Goal: Information Seeking & Learning: Find specific fact

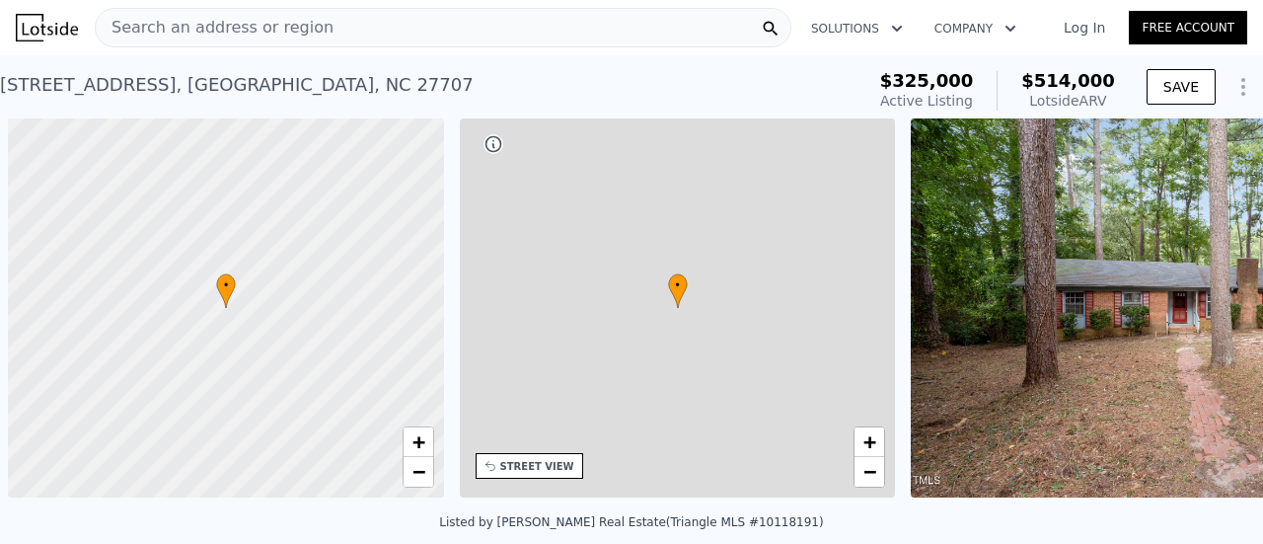
scroll to position [0, 8]
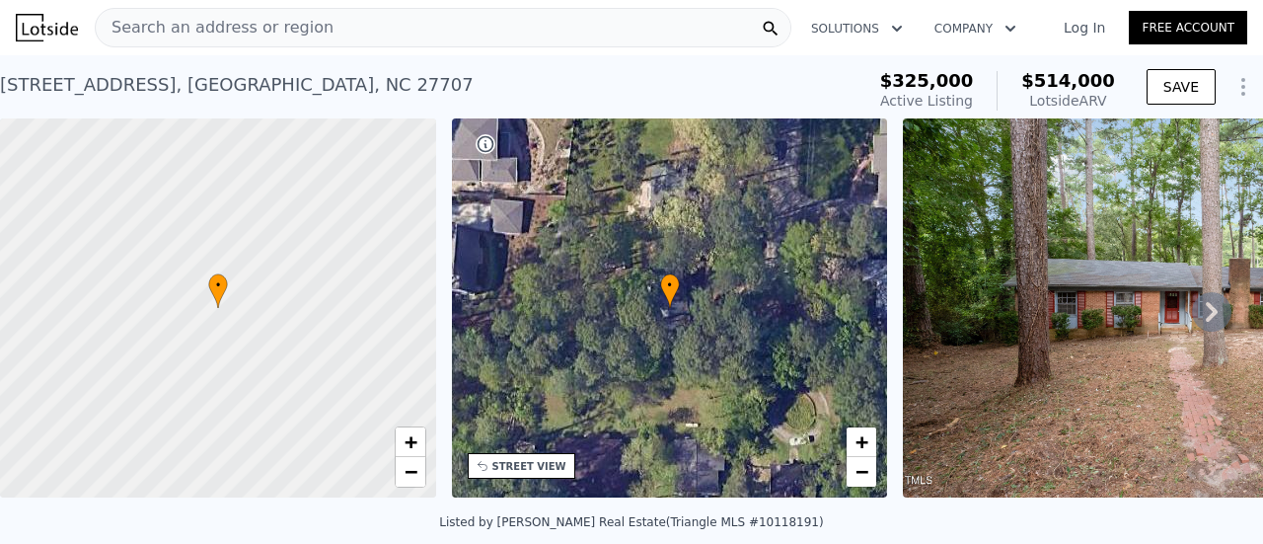
click at [1074, 25] on link "Log In" at bounding box center [1084, 28] width 89 height 20
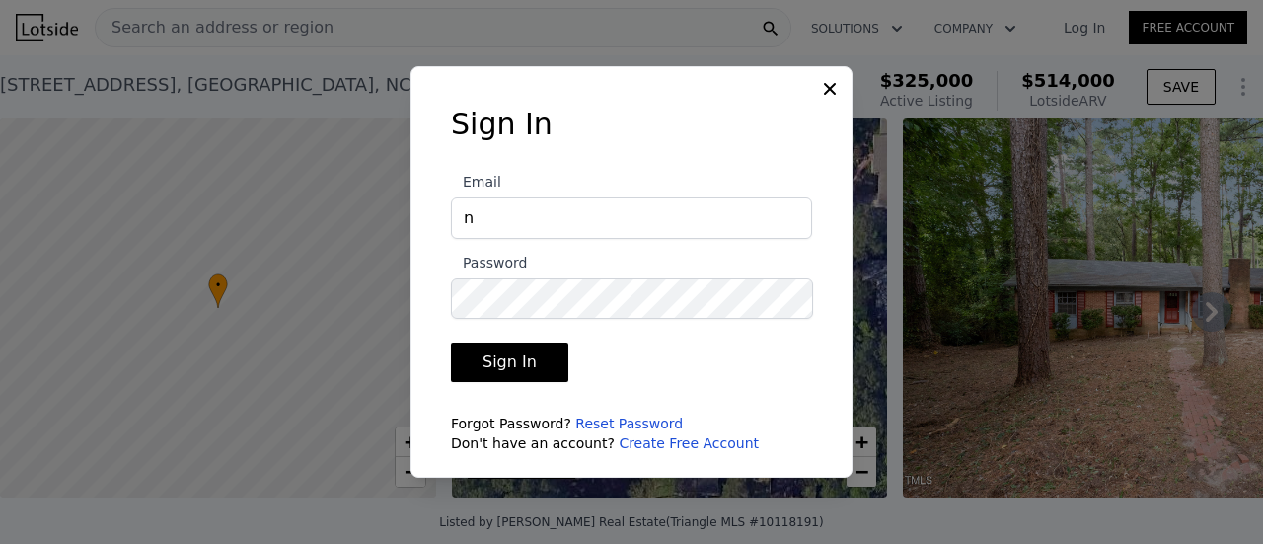
type input "[EMAIL_ADDRESS][DOMAIN_NAME]"
click at [451, 342] on button "Sign In" at bounding box center [509, 361] width 117 height 39
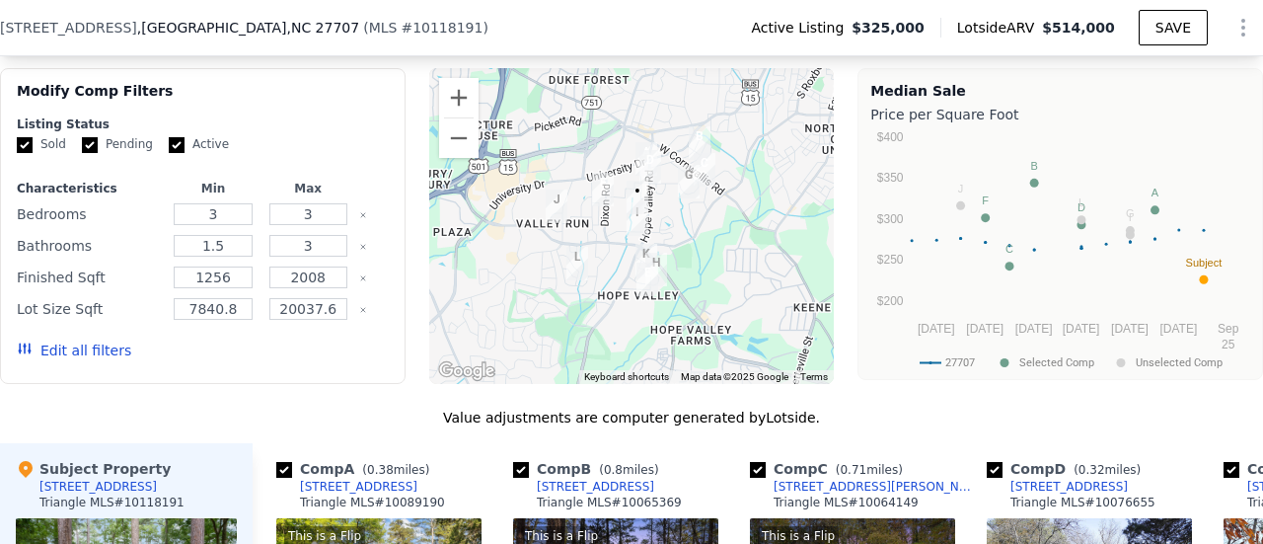
scroll to position [1916, 0]
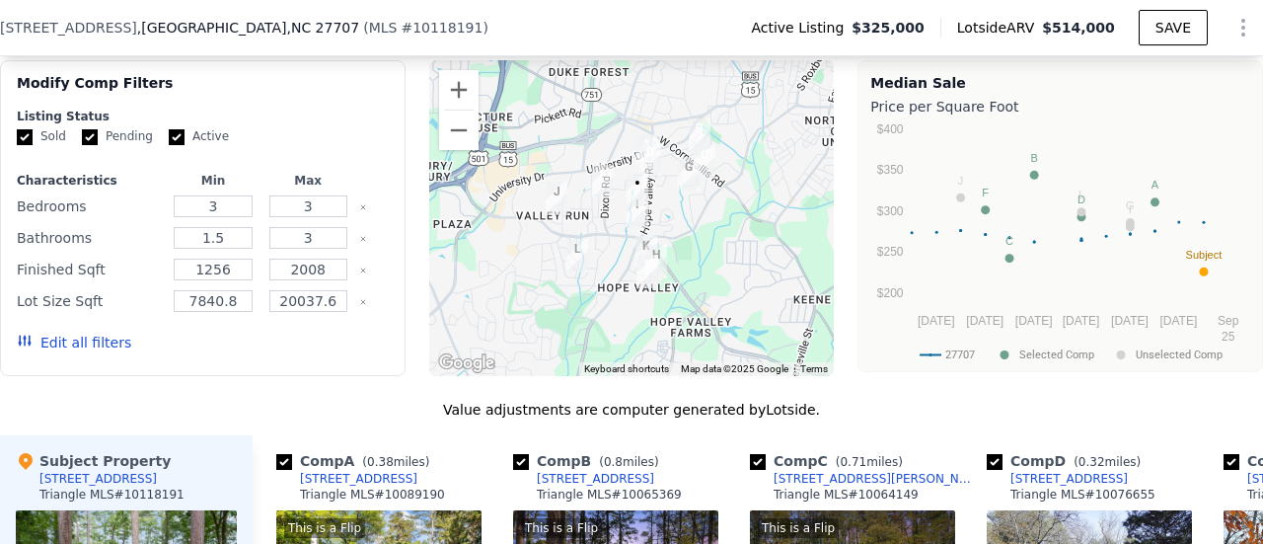
click at [89, 352] on button "Edit all filters" at bounding box center [74, 343] width 114 height 20
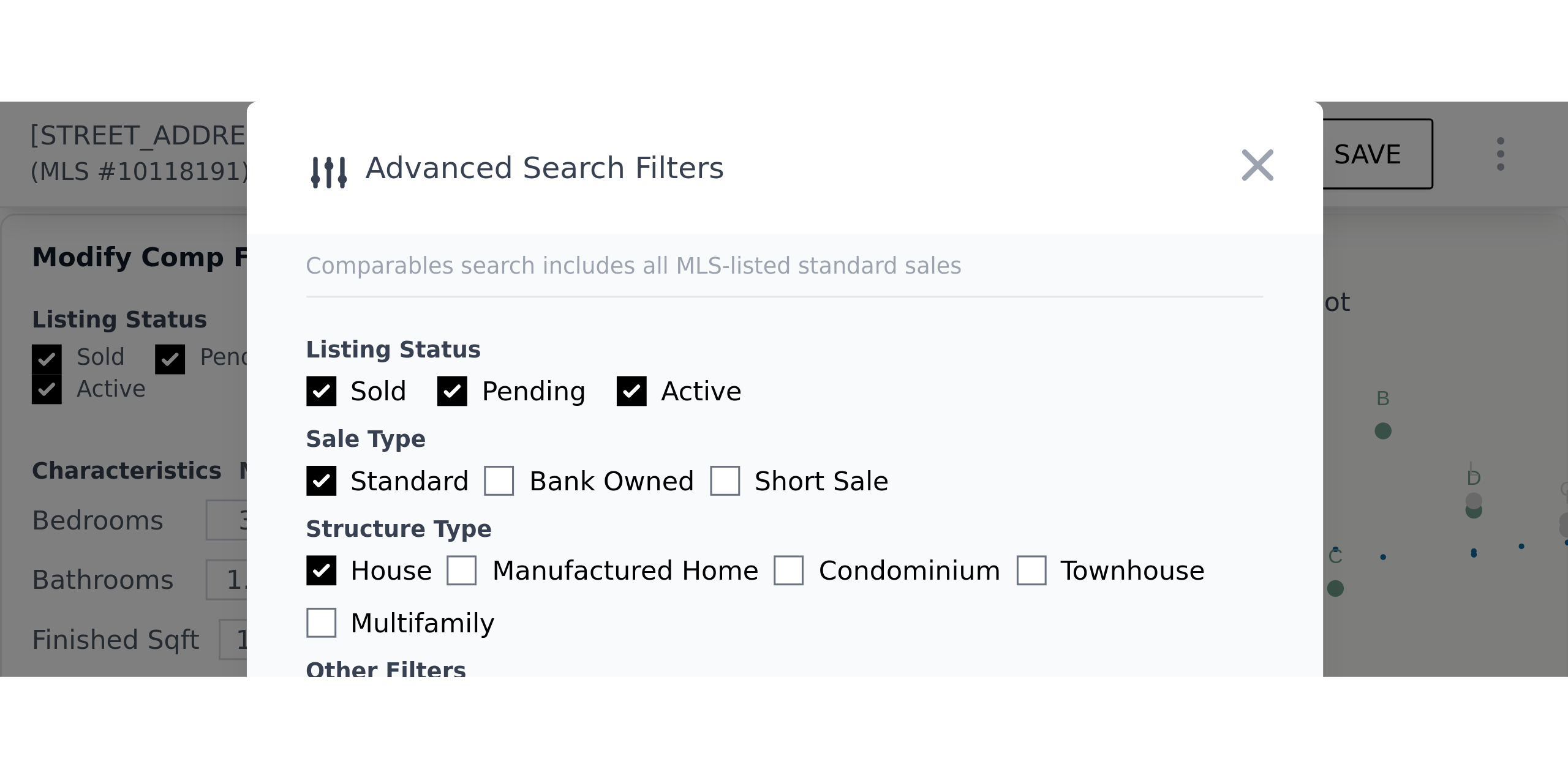
scroll to position [1189, 0]
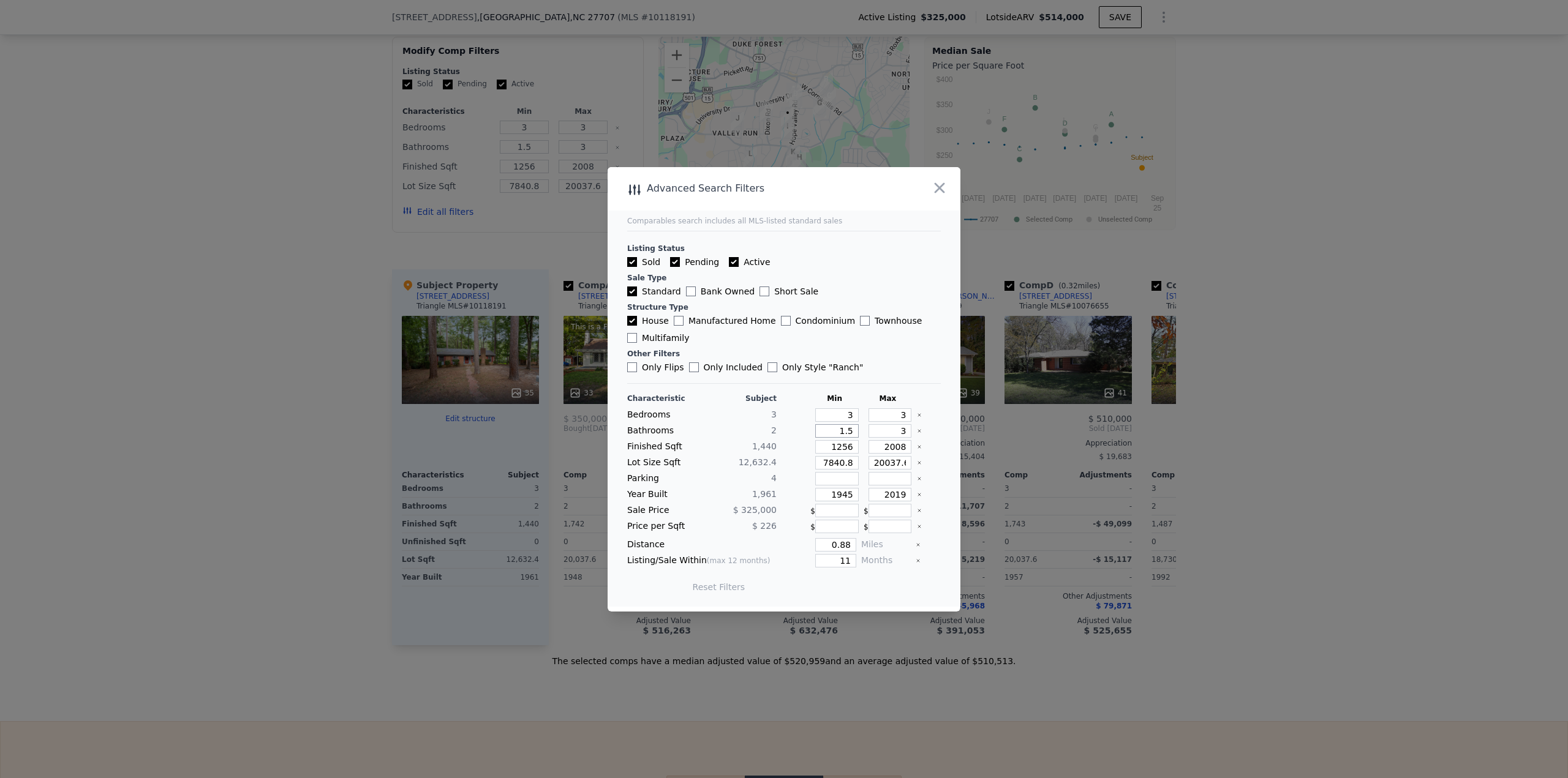
click at [783, 337] on input "1.5" at bounding box center [837, 431] width 43 height 14
type input "2"
type input "1"
type input "1190"
type input "1653"
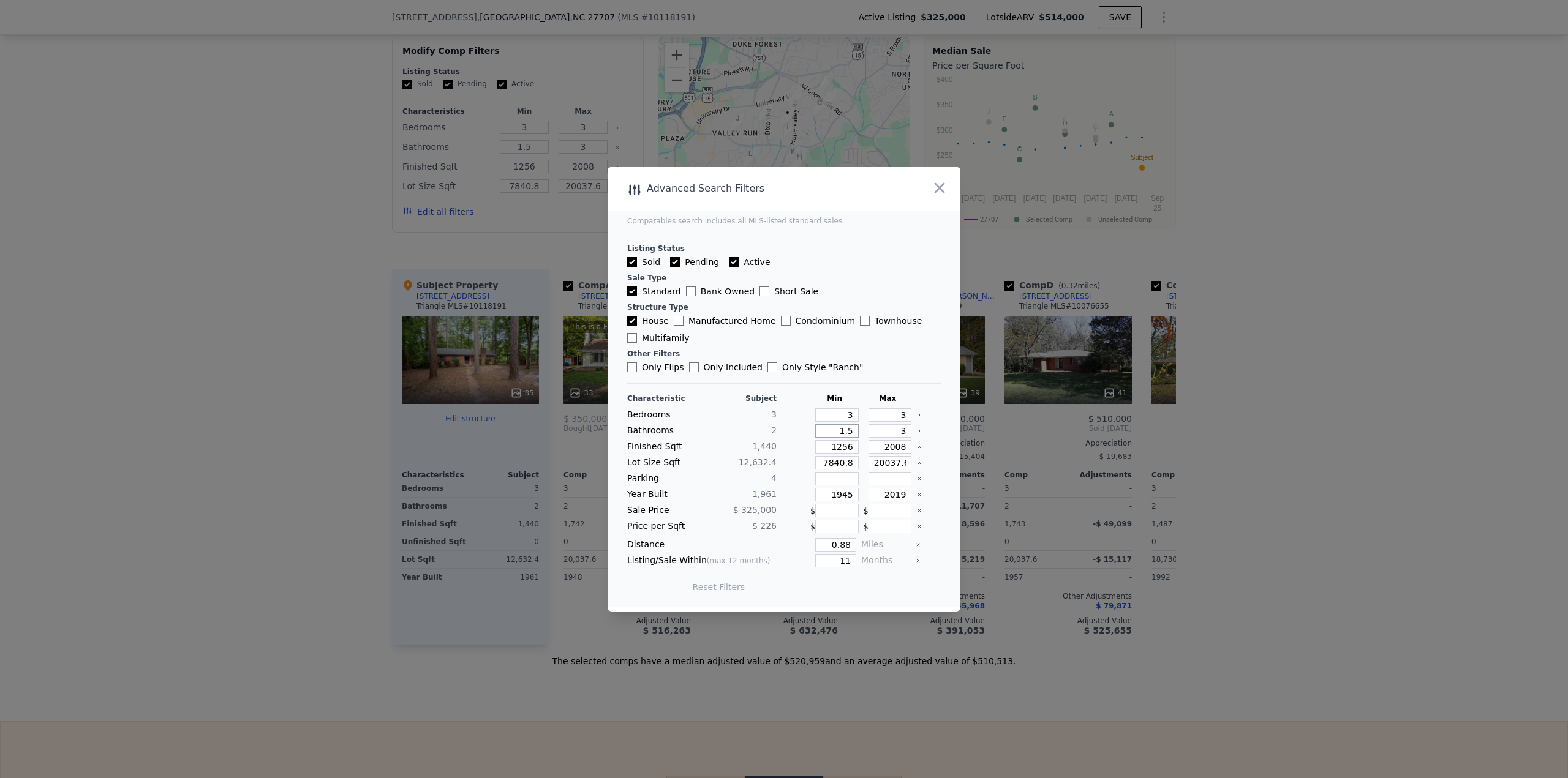
type input "6969.6"
type input "22215.6"
type input "$ 465,000"
type input "4"
type input "$ 90,000"
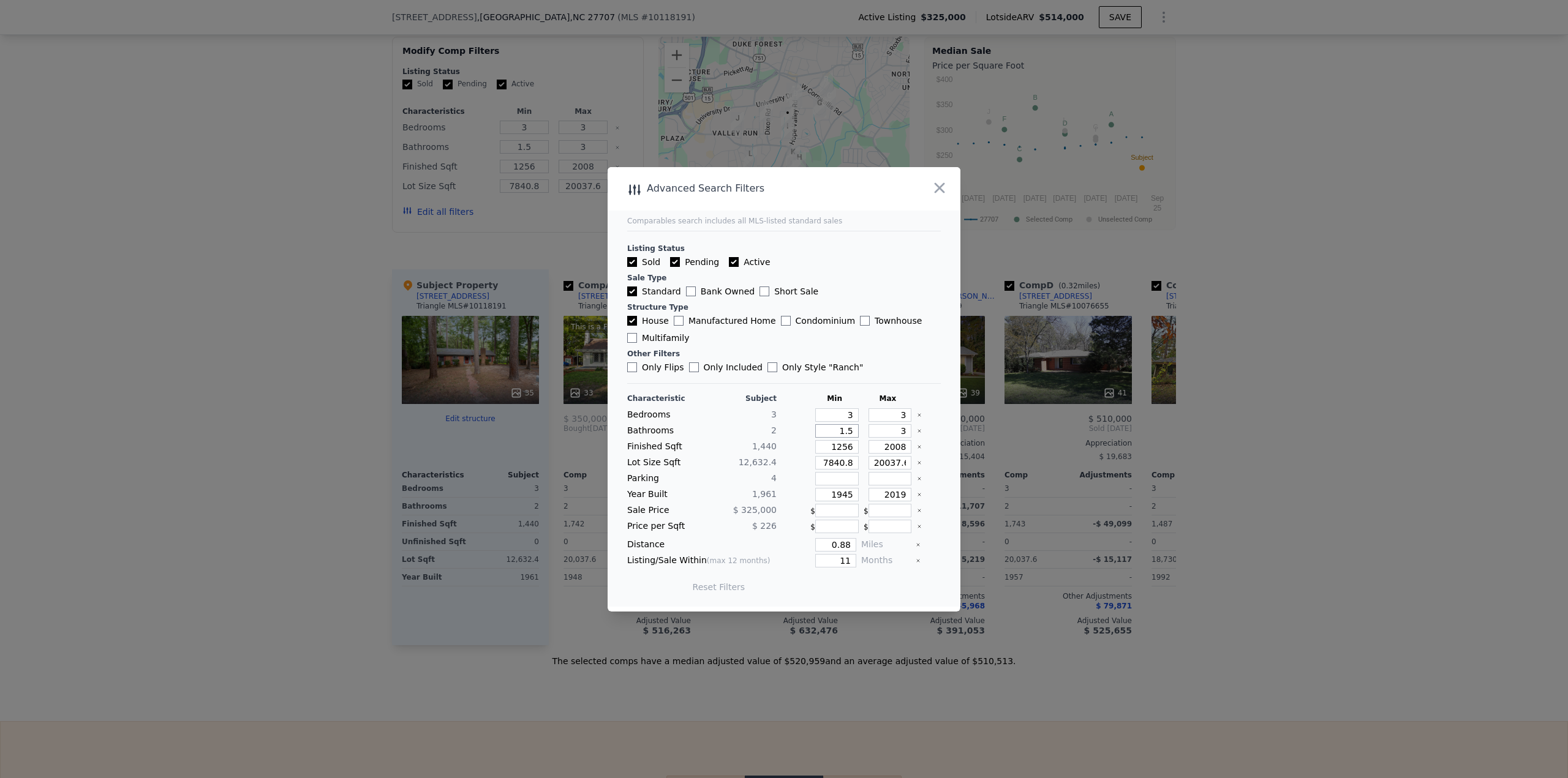
type input "$ 52,127"
type input "2"
type input "1"
type input "1190"
type input "1653"
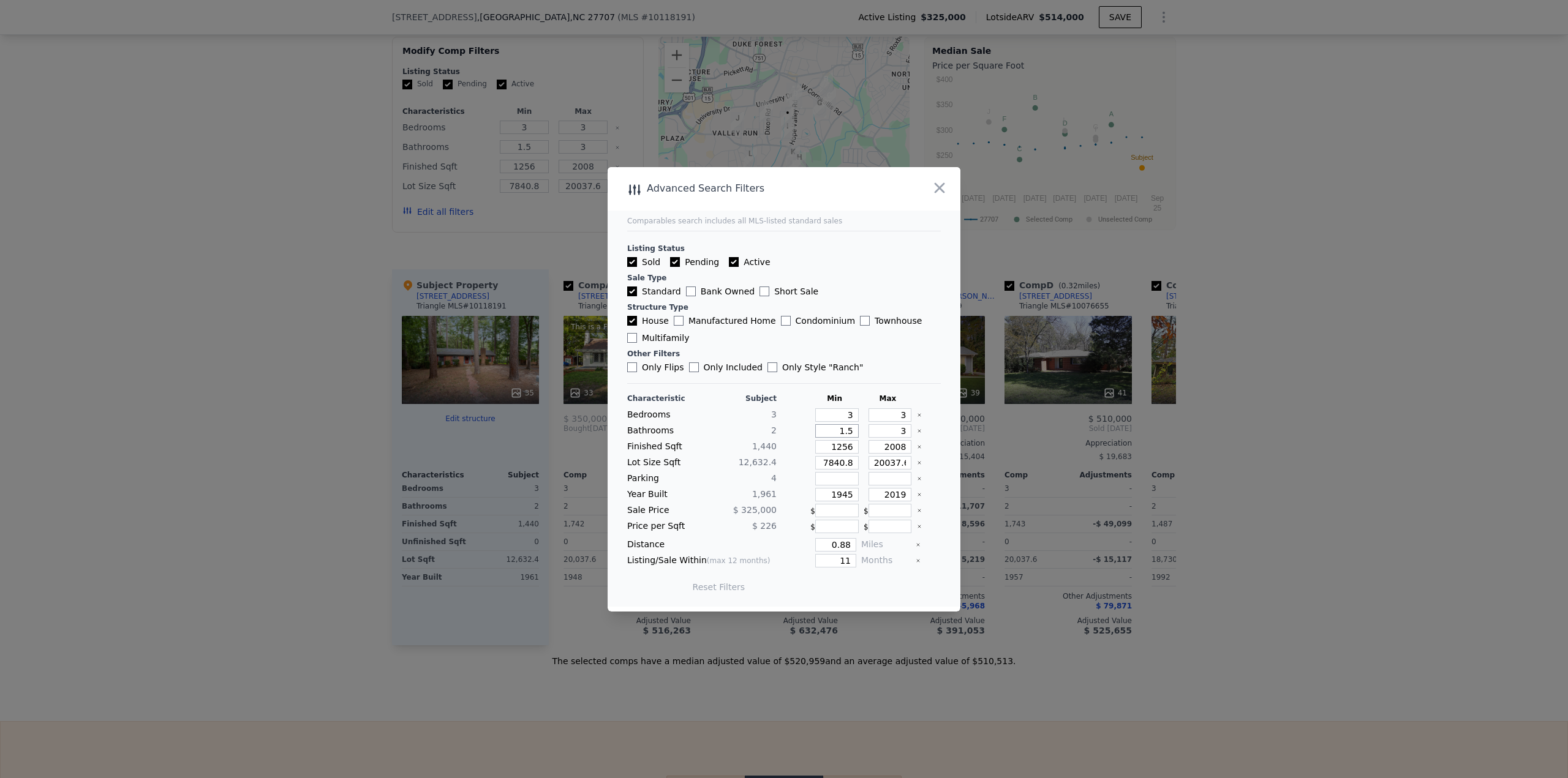
type input "6969.6"
type input "22215.6"
type input "1936"
type input "1997"
type input "0.49"
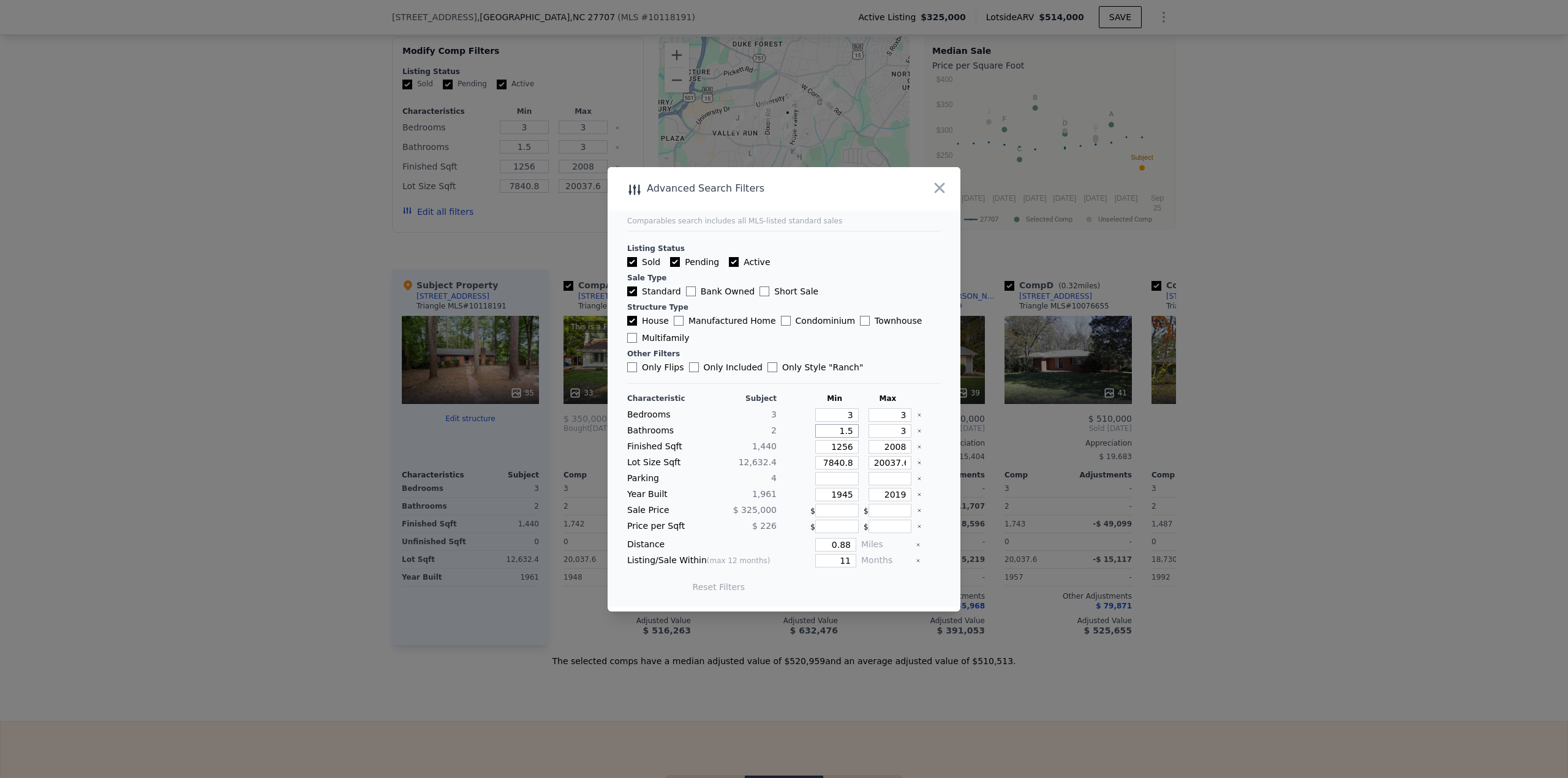
type input "12"
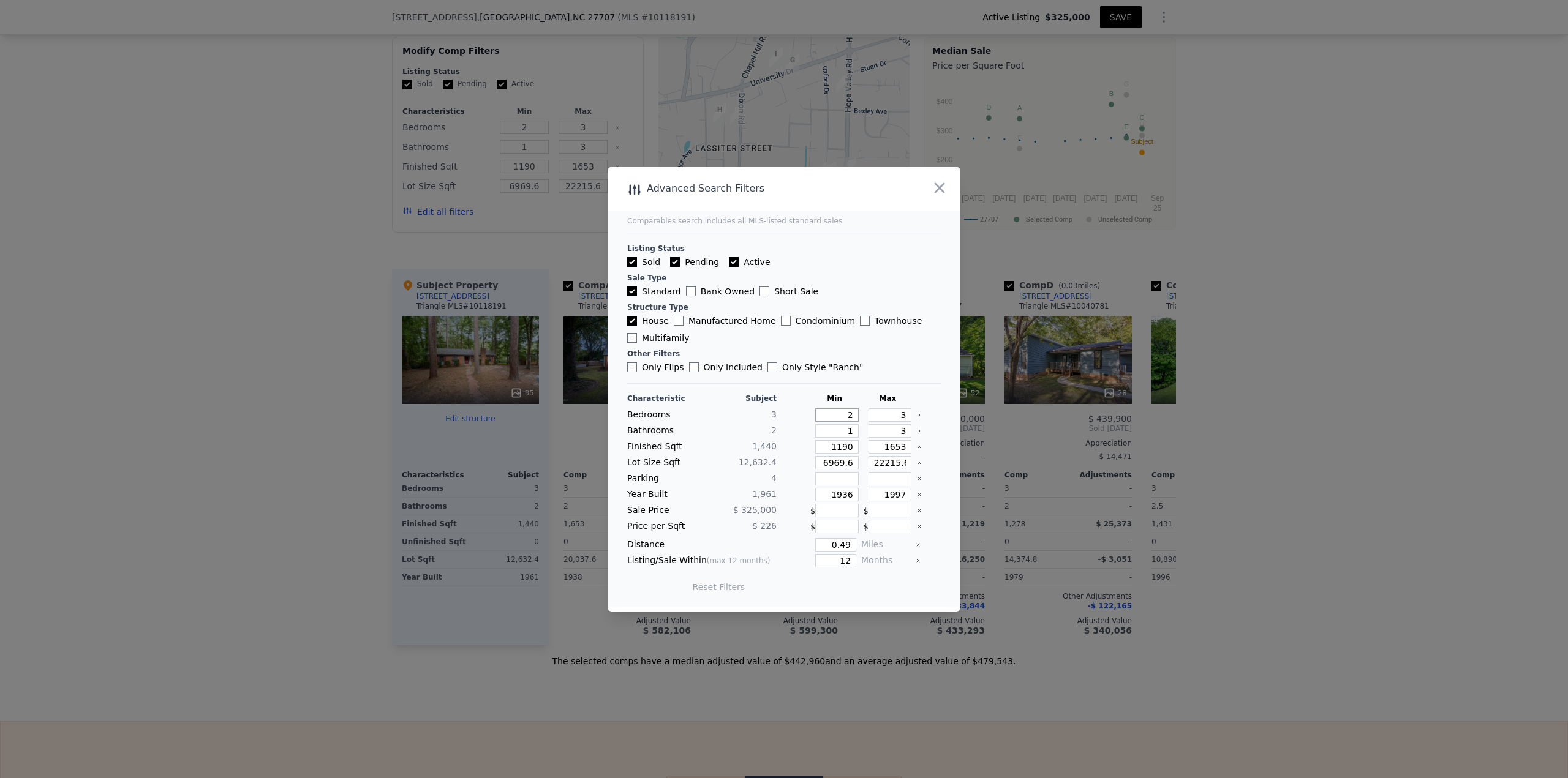
drag, startPoint x: 836, startPoint y: 414, endPoint x: 873, endPoint y: 414, distance: 37.0
click at [783, 337] on div "Bedrooms 3 2 3" at bounding box center [783, 415] width 313 height 14
type input "4"
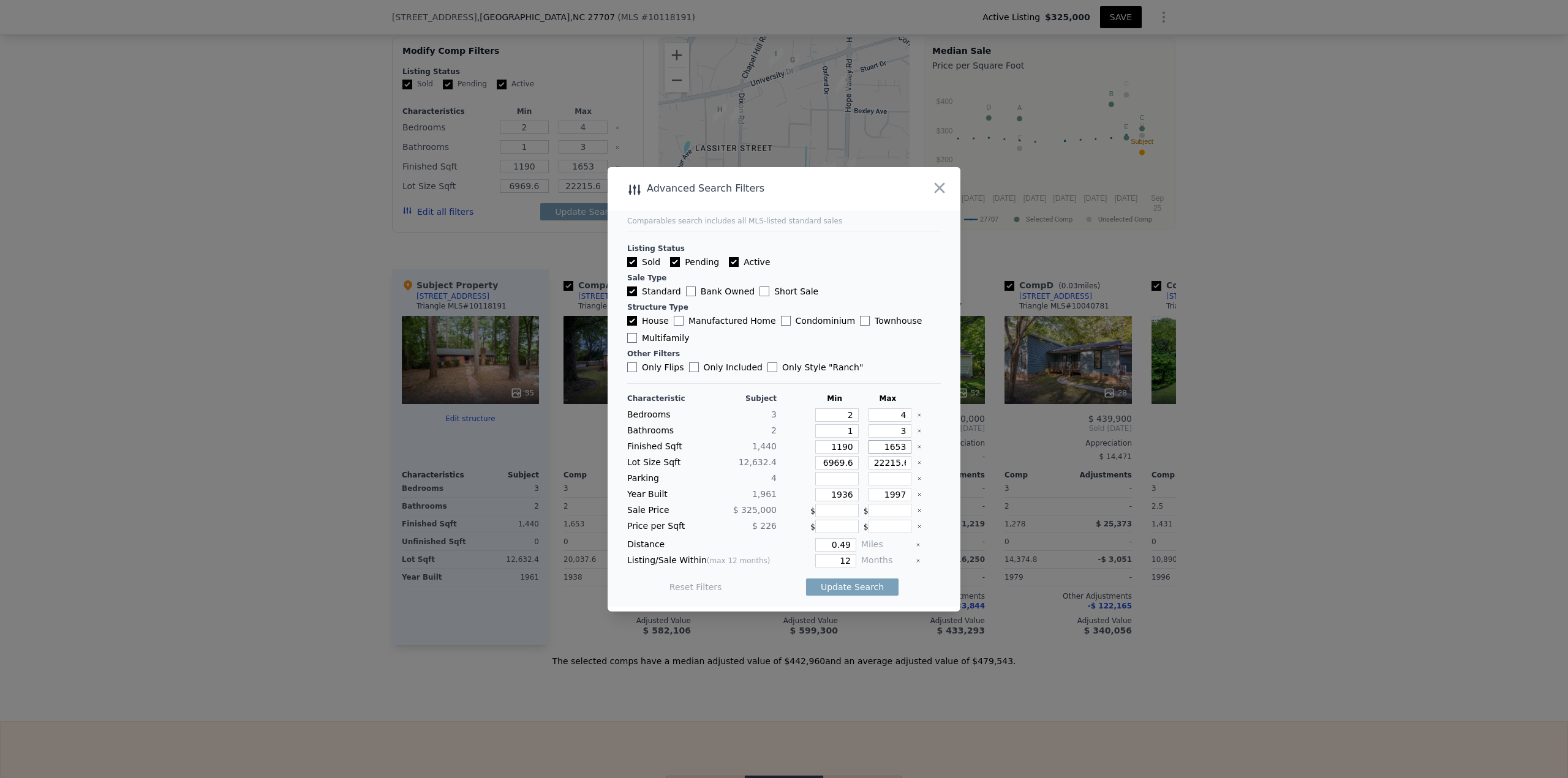
type input "1"
type input "16"
type input "169"
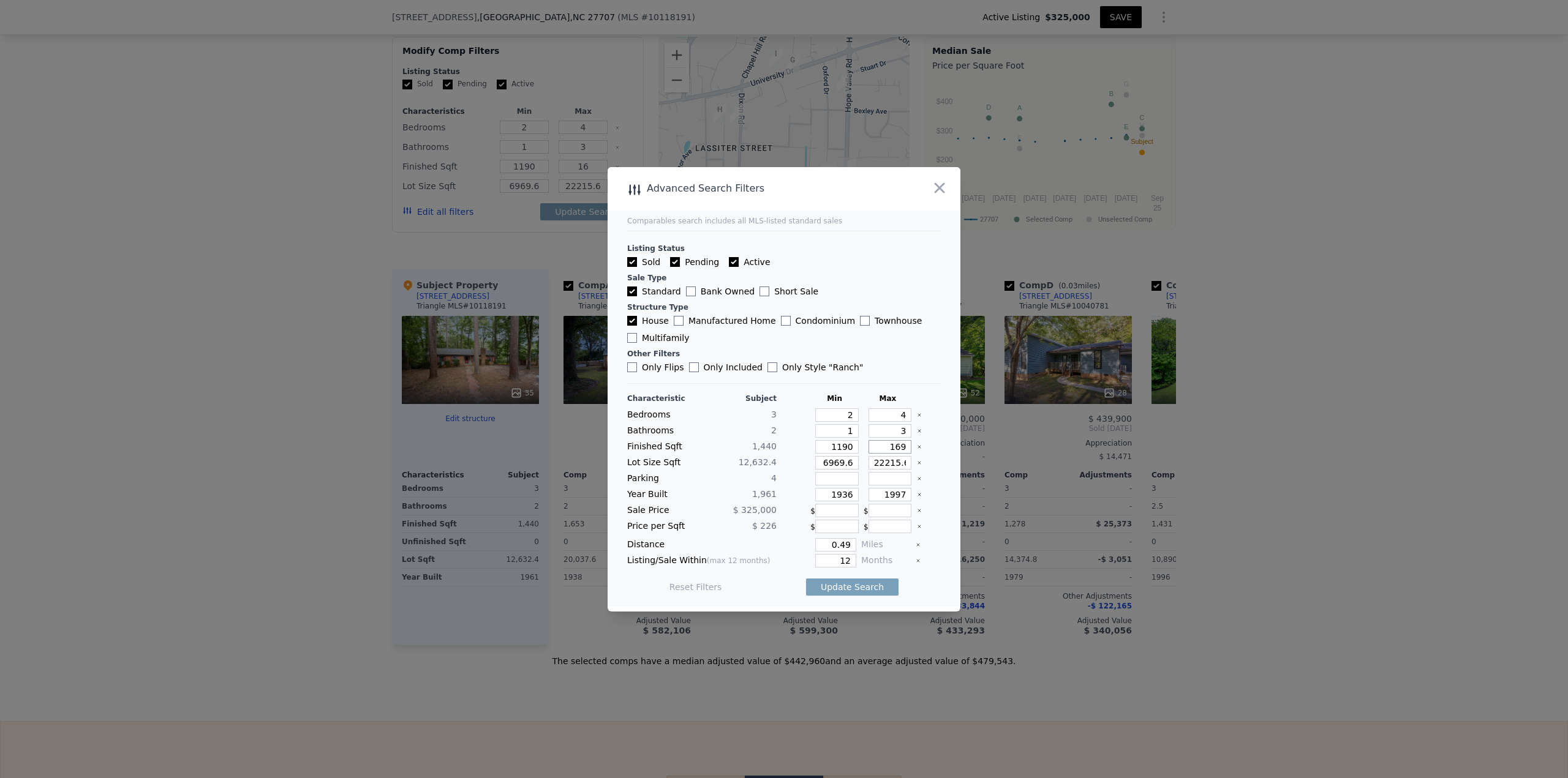
type input "169"
type input "1690"
type input "47"
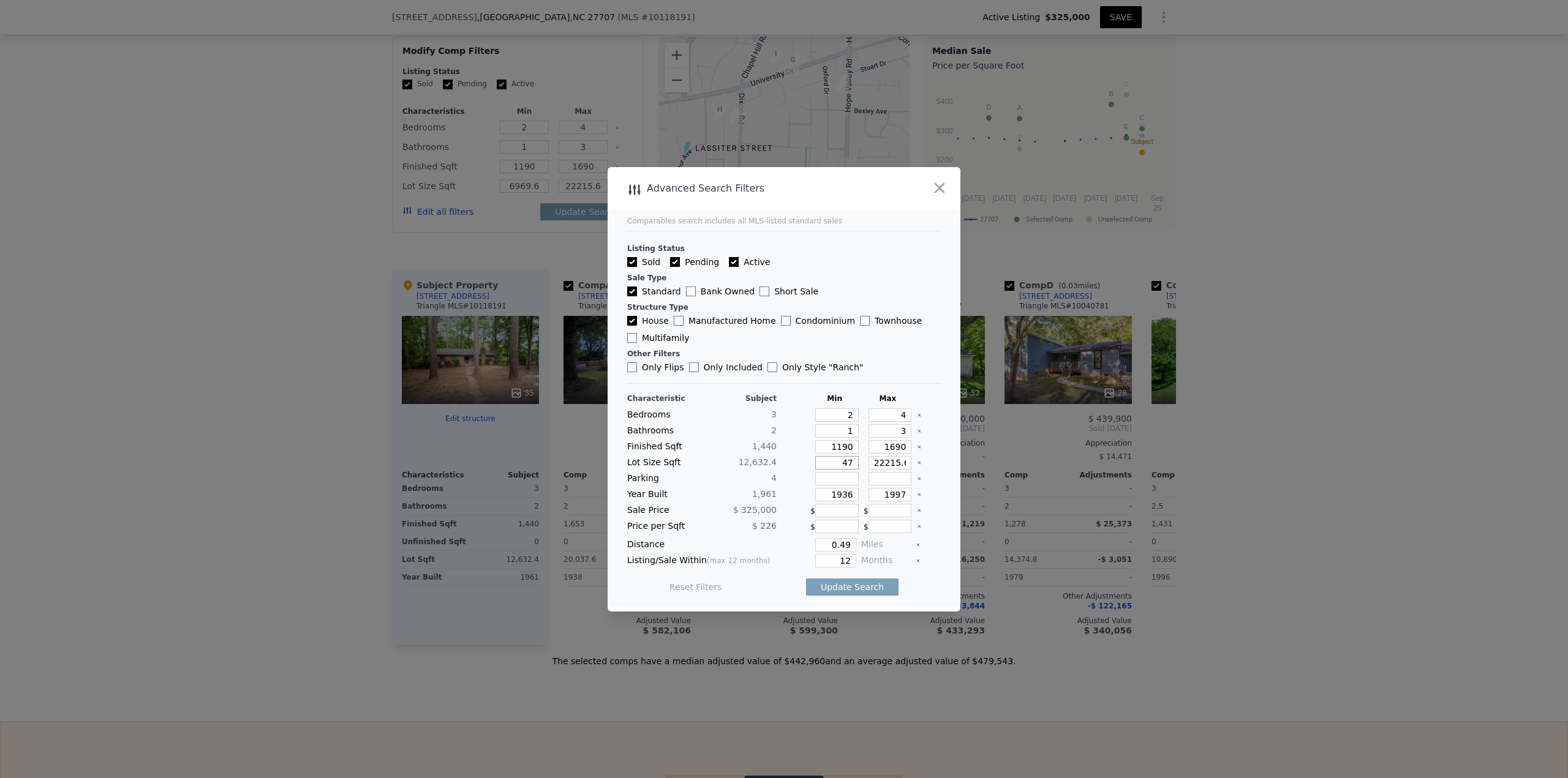
type input "47"
type input "4"
type input "47"
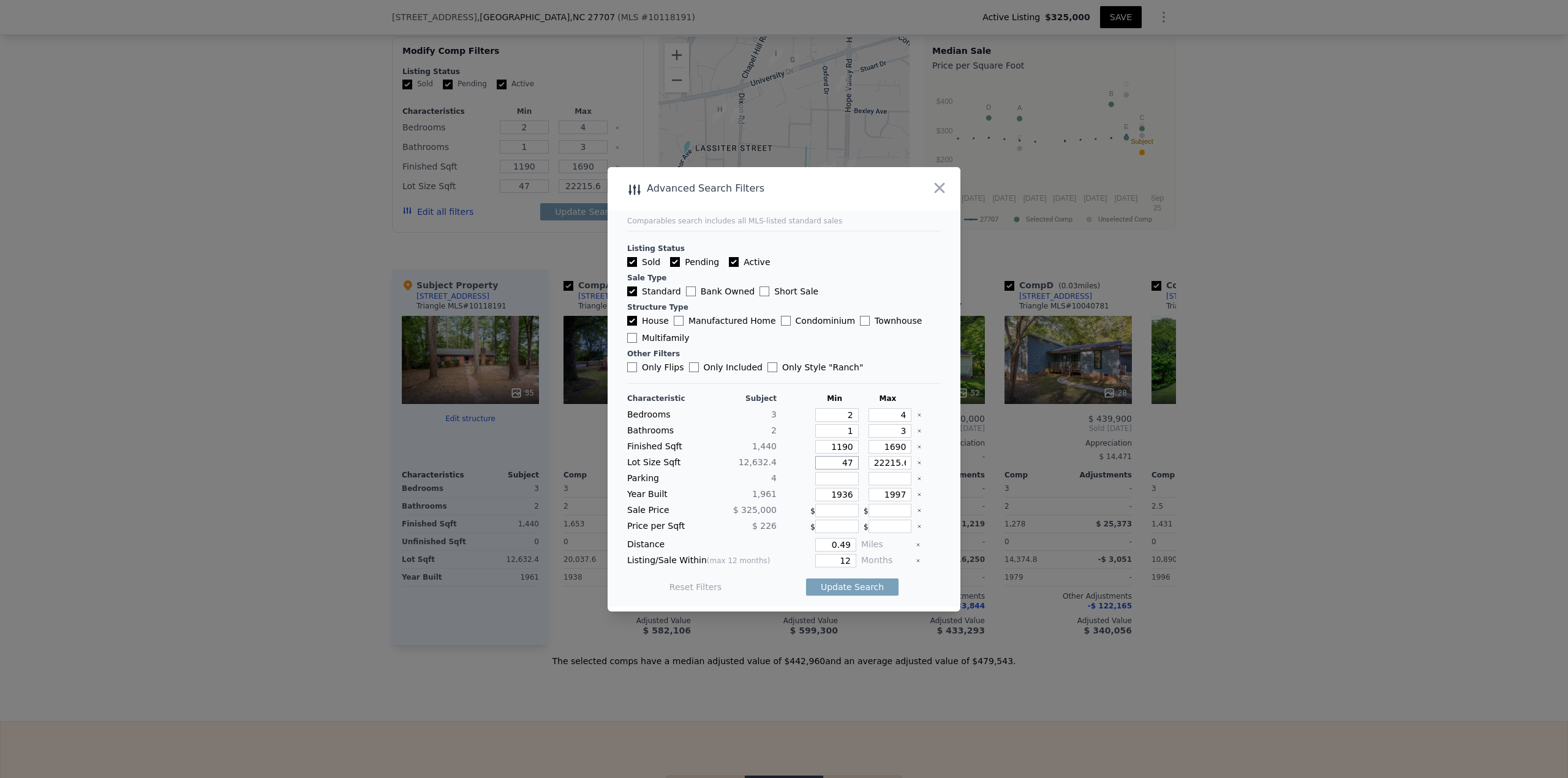
type input "475"
type input "47"
type input "4"
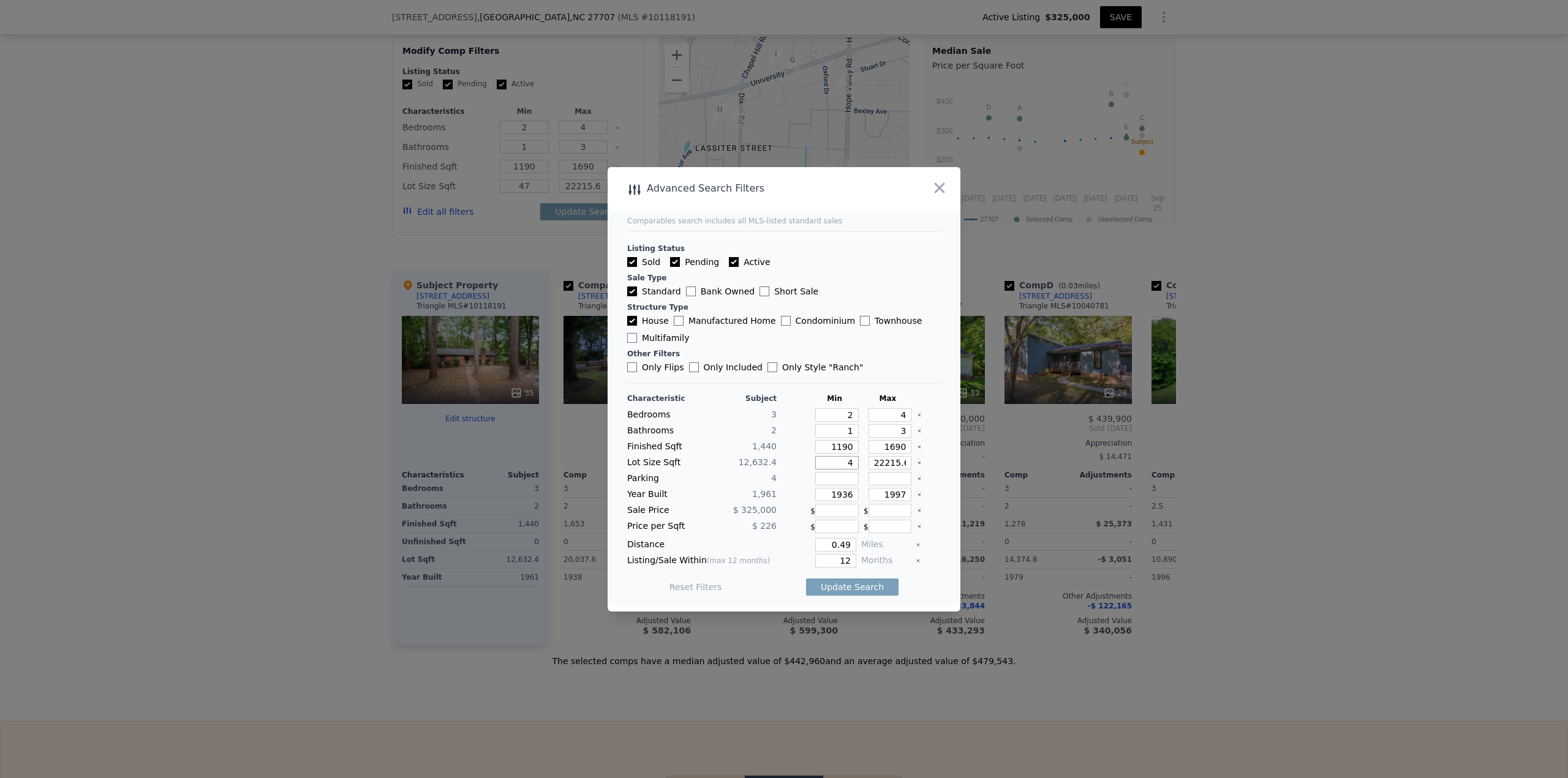
type input "4"
type input "7"
type input "75"
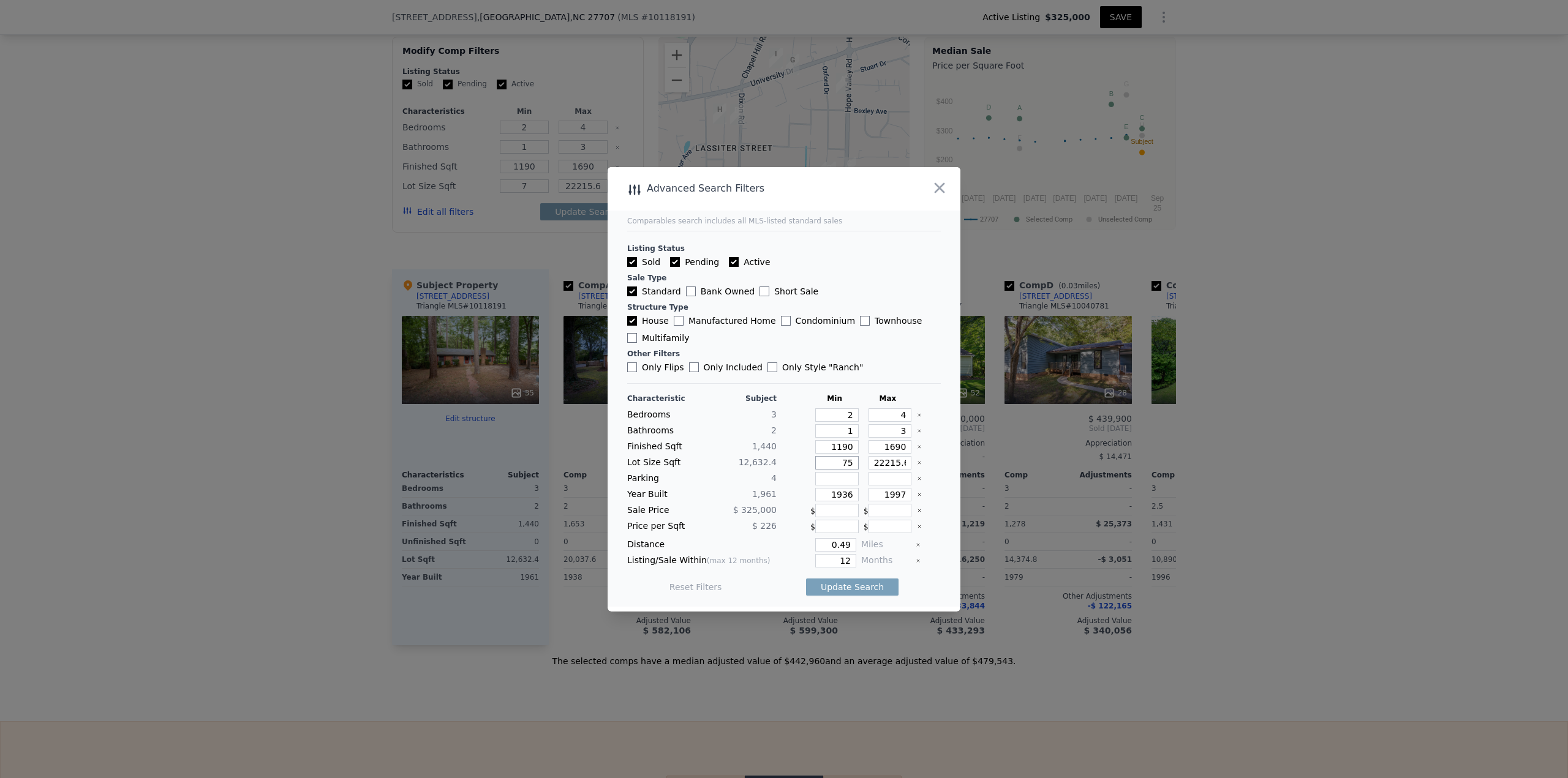
type input "75"
type input "758"
type input "7580"
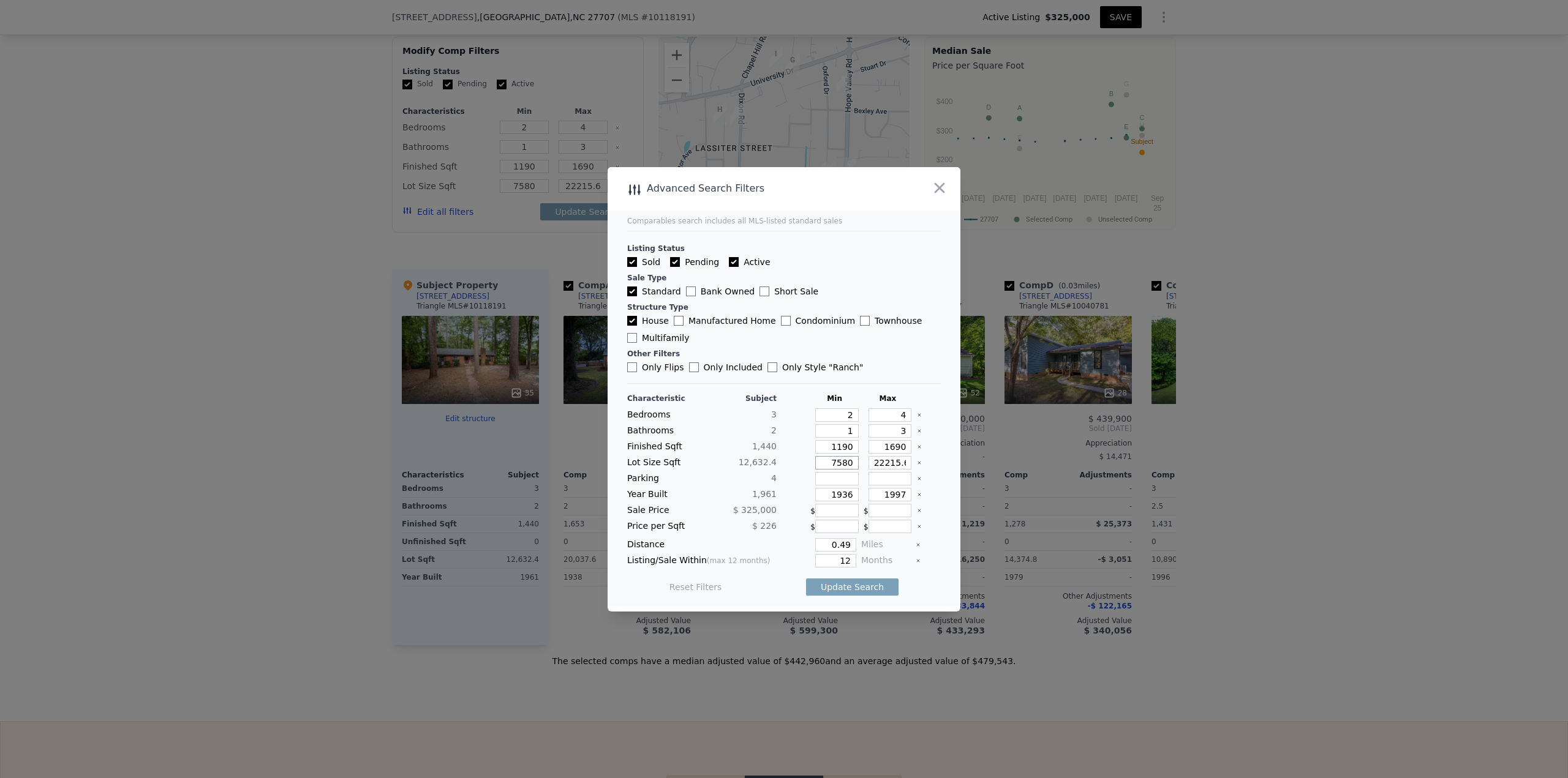
type input "7580"
type input "1"
type input "17"
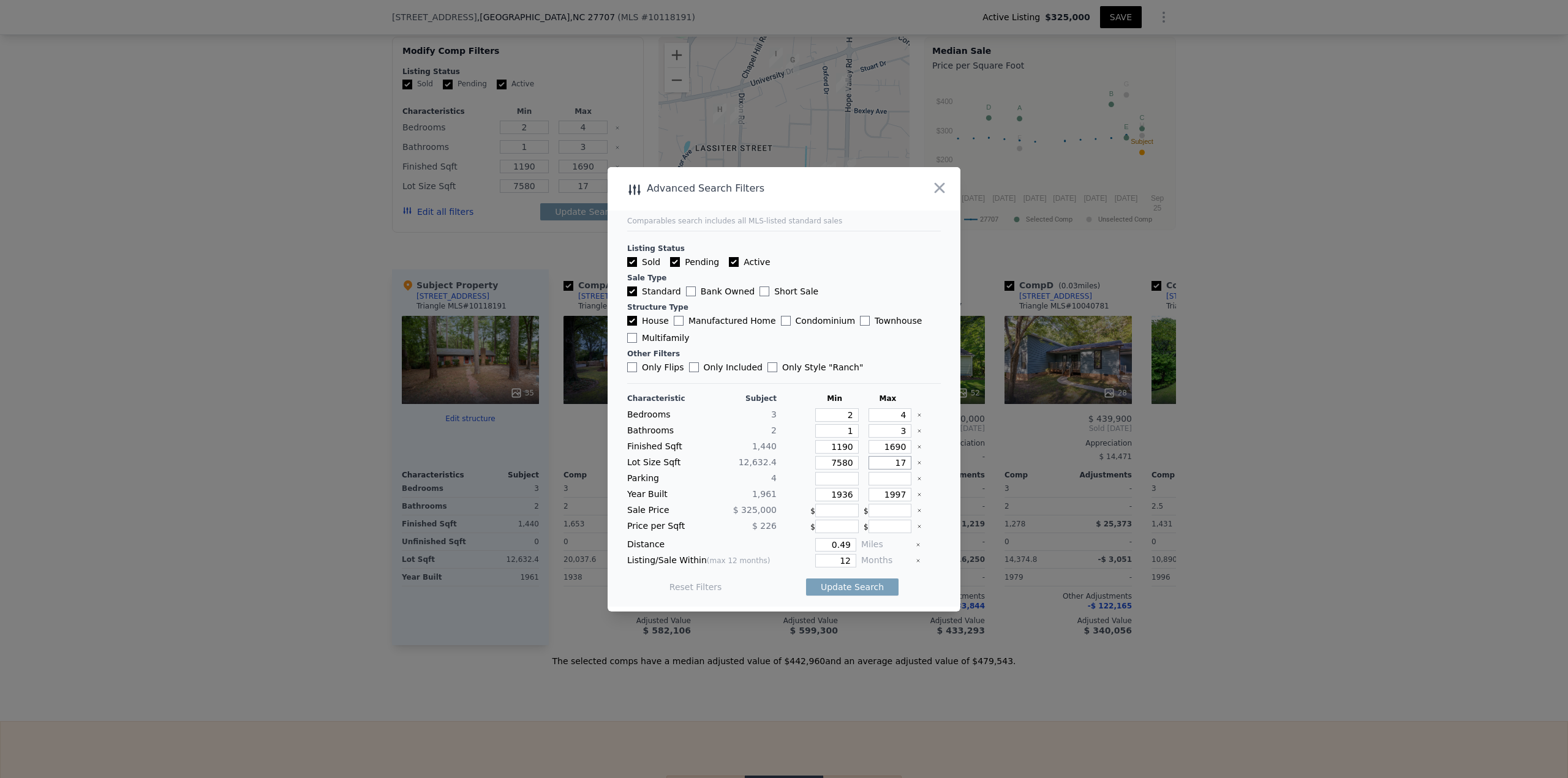
type input "176"
type input "1769"
type input "17690"
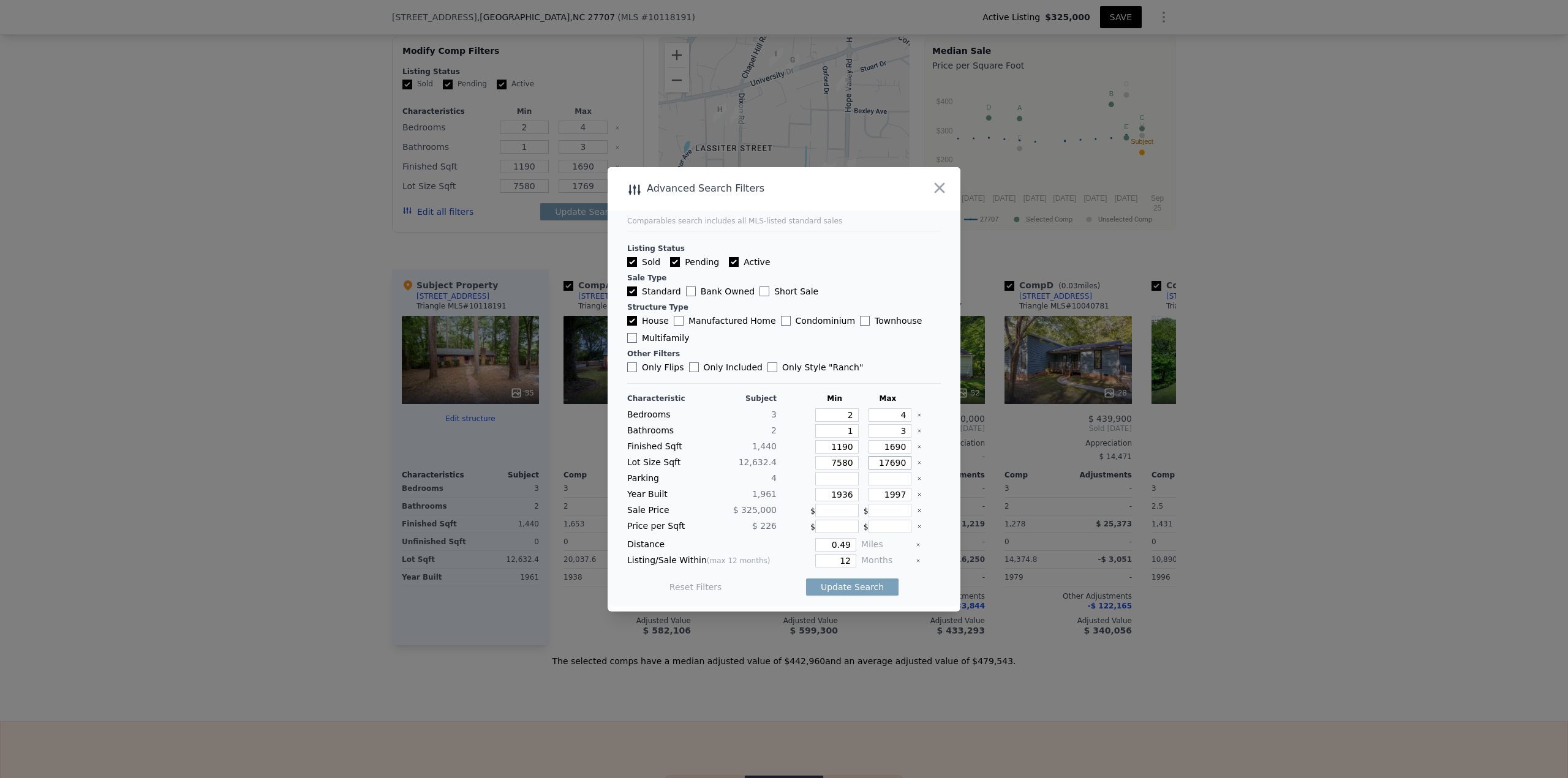
type input "17690"
type input "1911"
type input "2011"
type input "0.5"
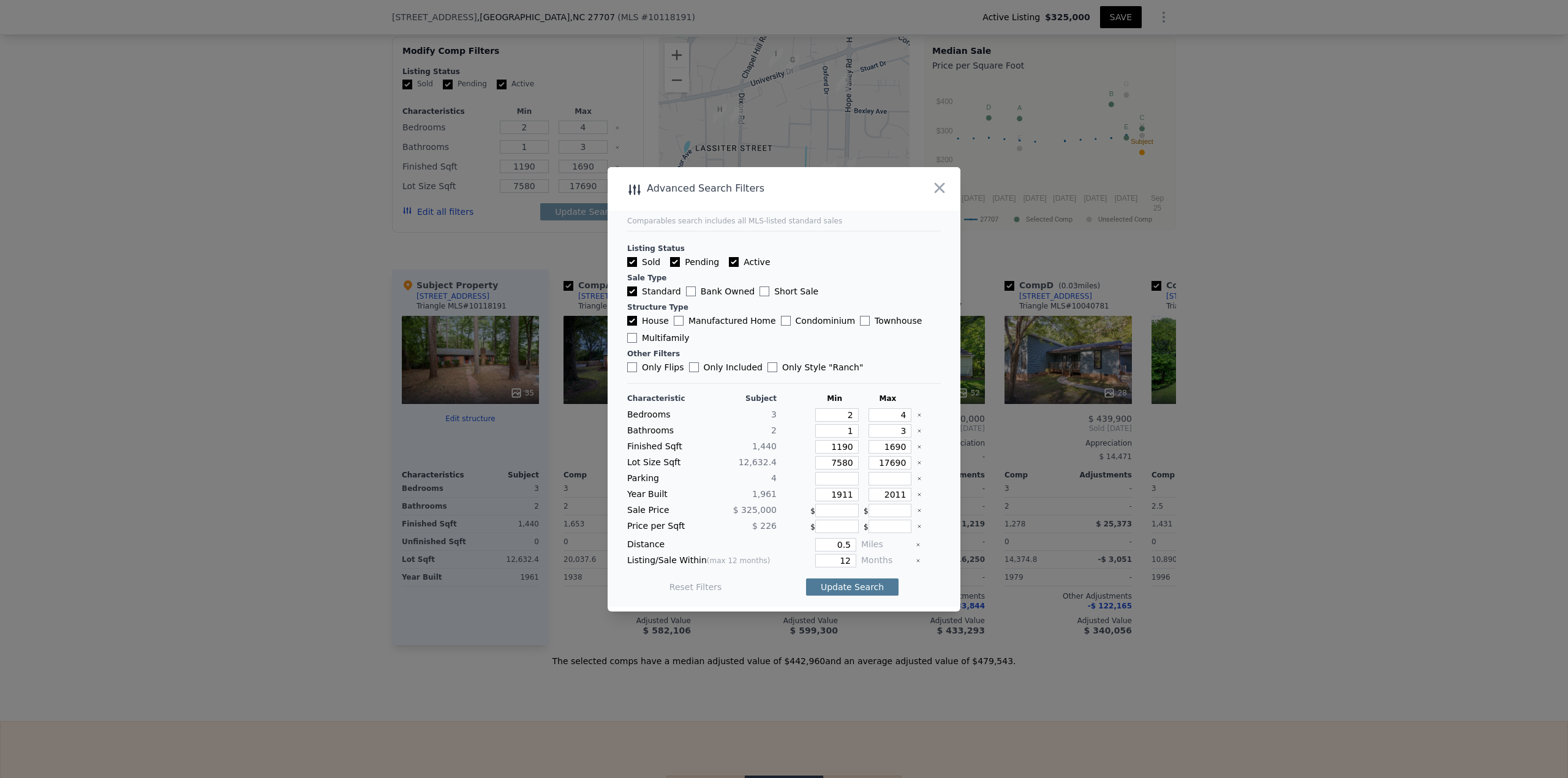
click at [783, 337] on button "Update Search" at bounding box center [852, 587] width 92 height 17
checkbox input "false"
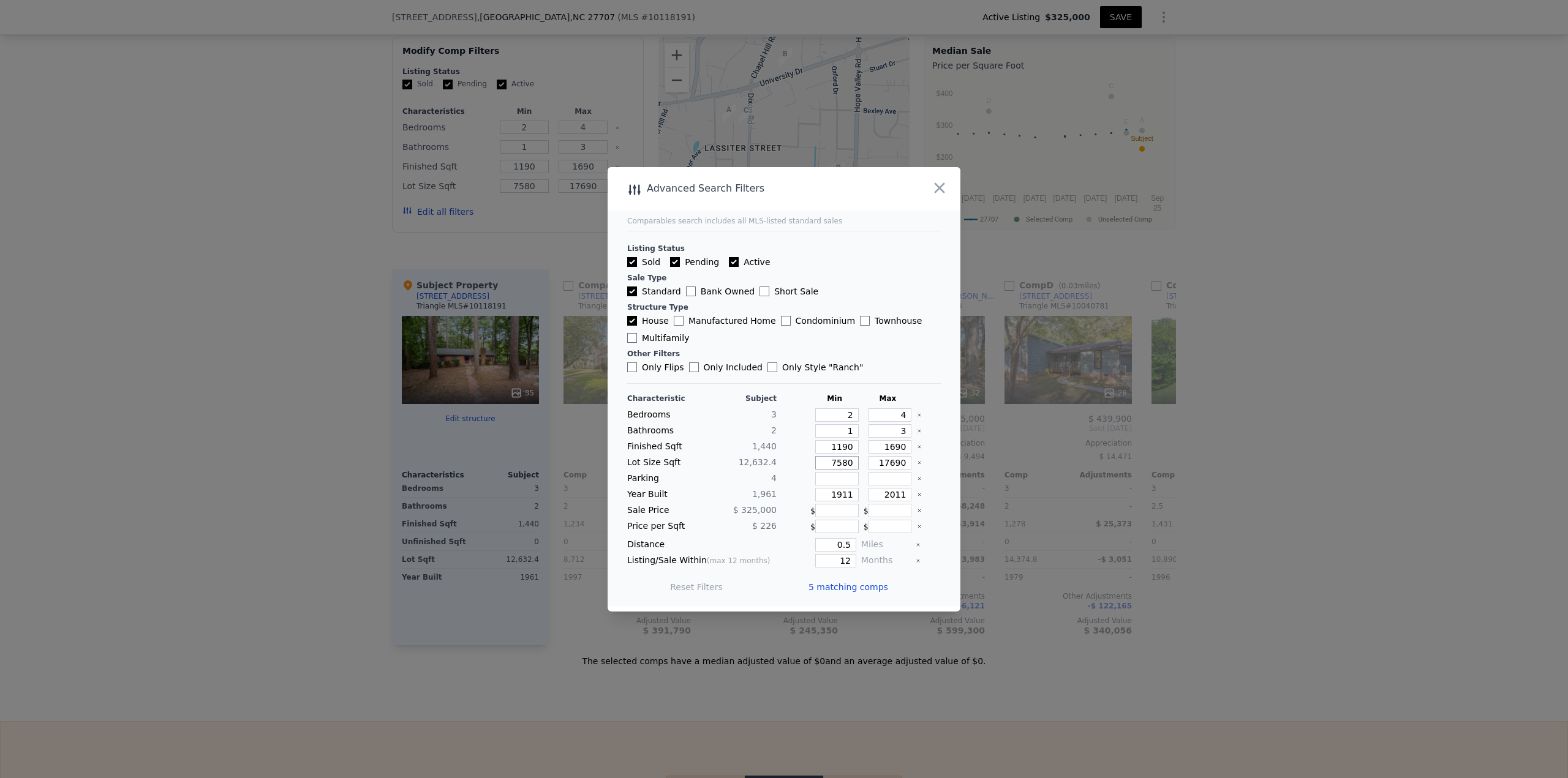
click at [783, 337] on input "7580" at bounding box center [837, 463] width 43 height 14
type input "6"
type input "60"
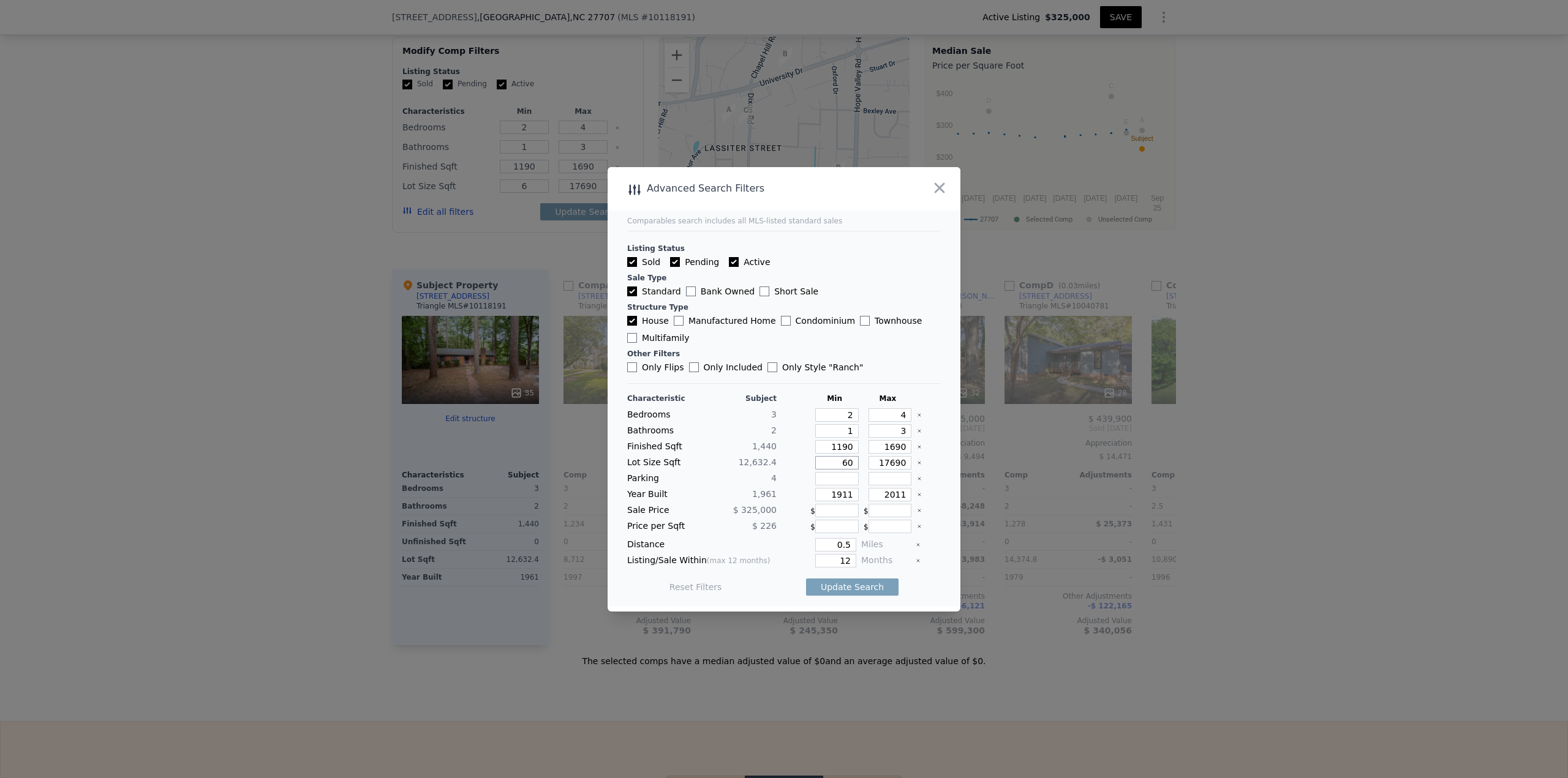
type input "60"
type input "600"
type input "6000"
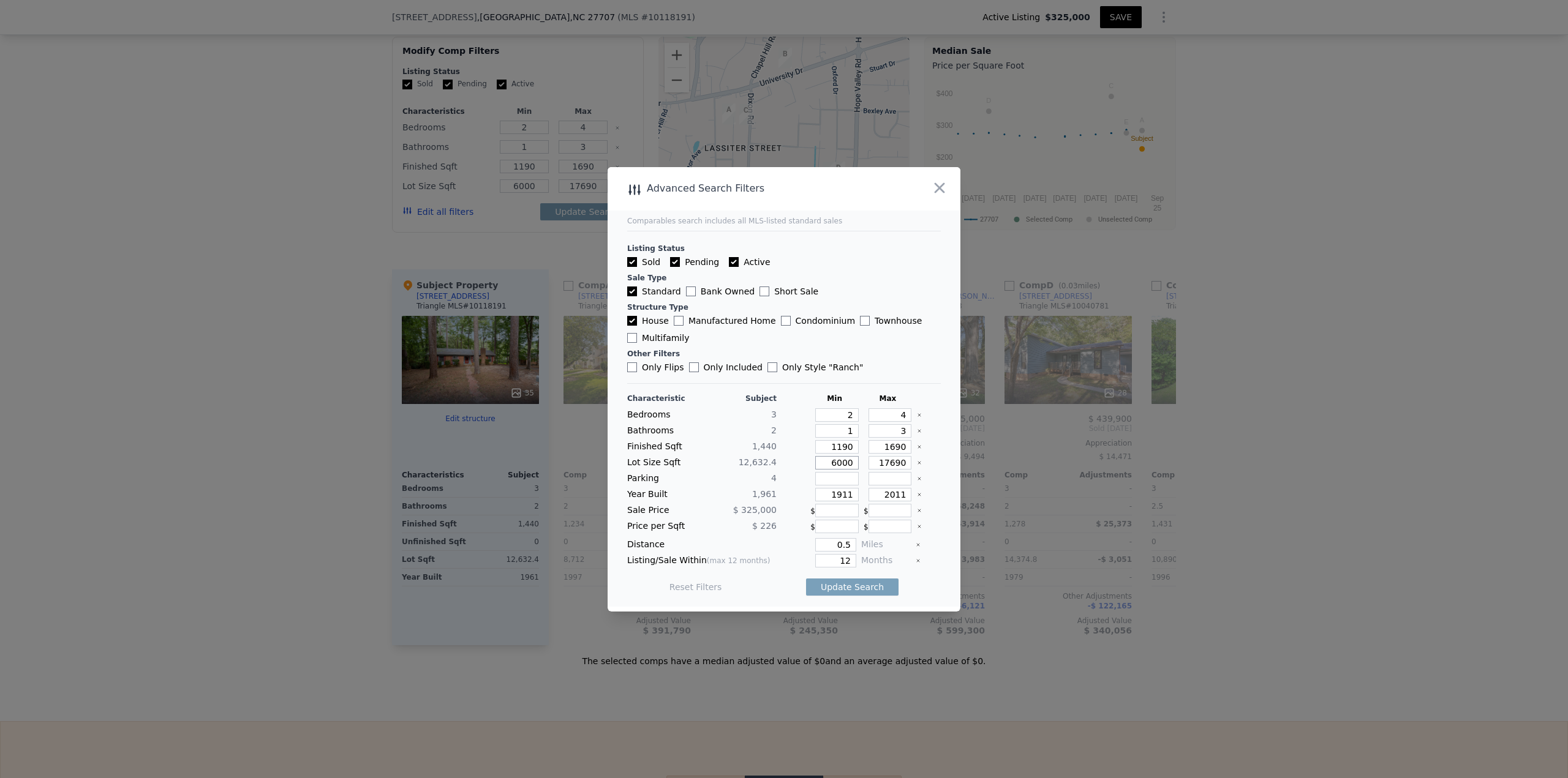
type input "6000"
type input "1"
type input "19"
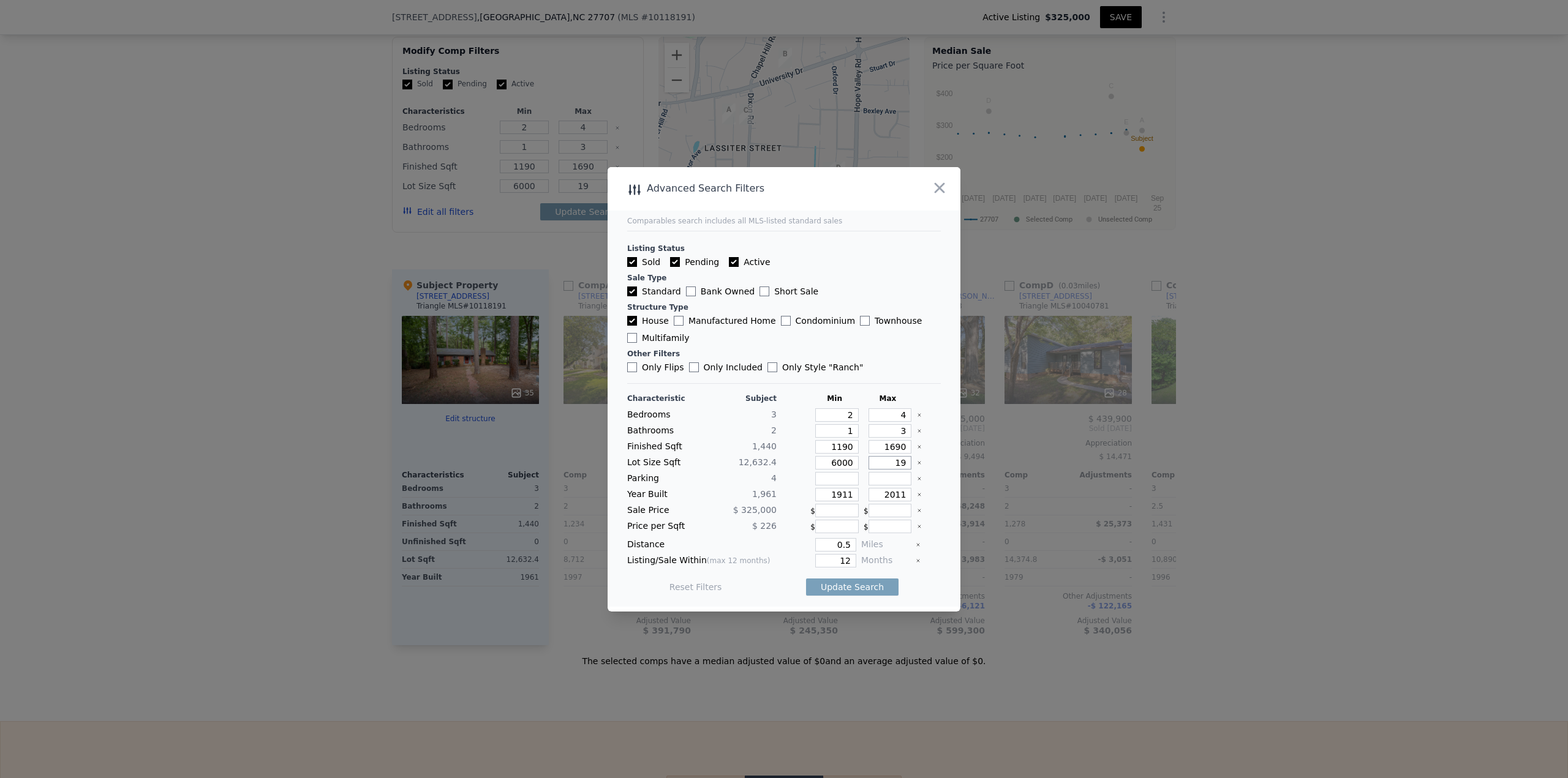
type input "190"
type input "1900"
type input "19000"
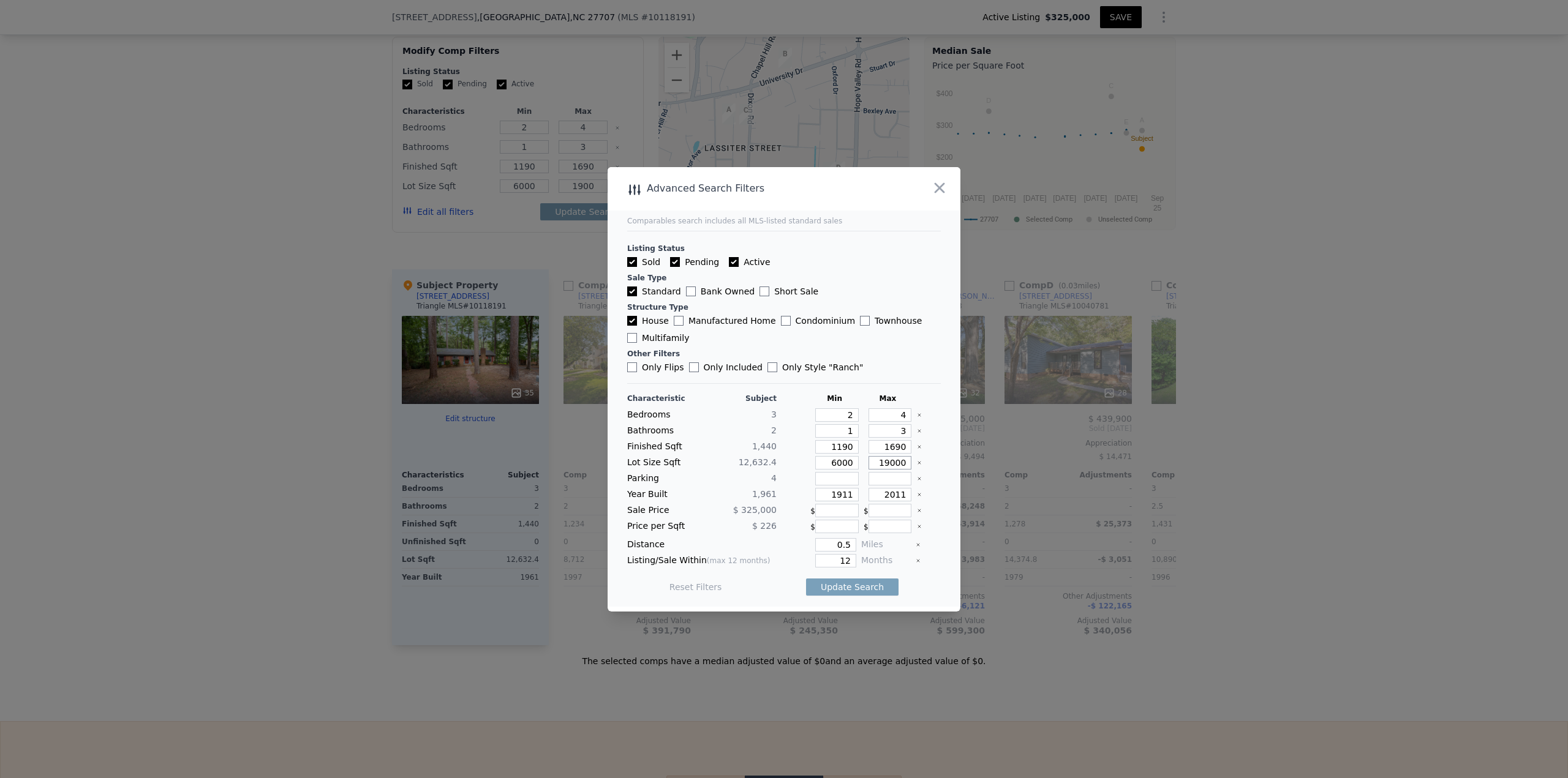
type input "19000"
click at [783, 337] on button "Update Search" at bounding box center [852, 587] width 92 height 17
click at [783, 337] on span "6 matching comps" at bounding box center [848, 587] width 79 height 12
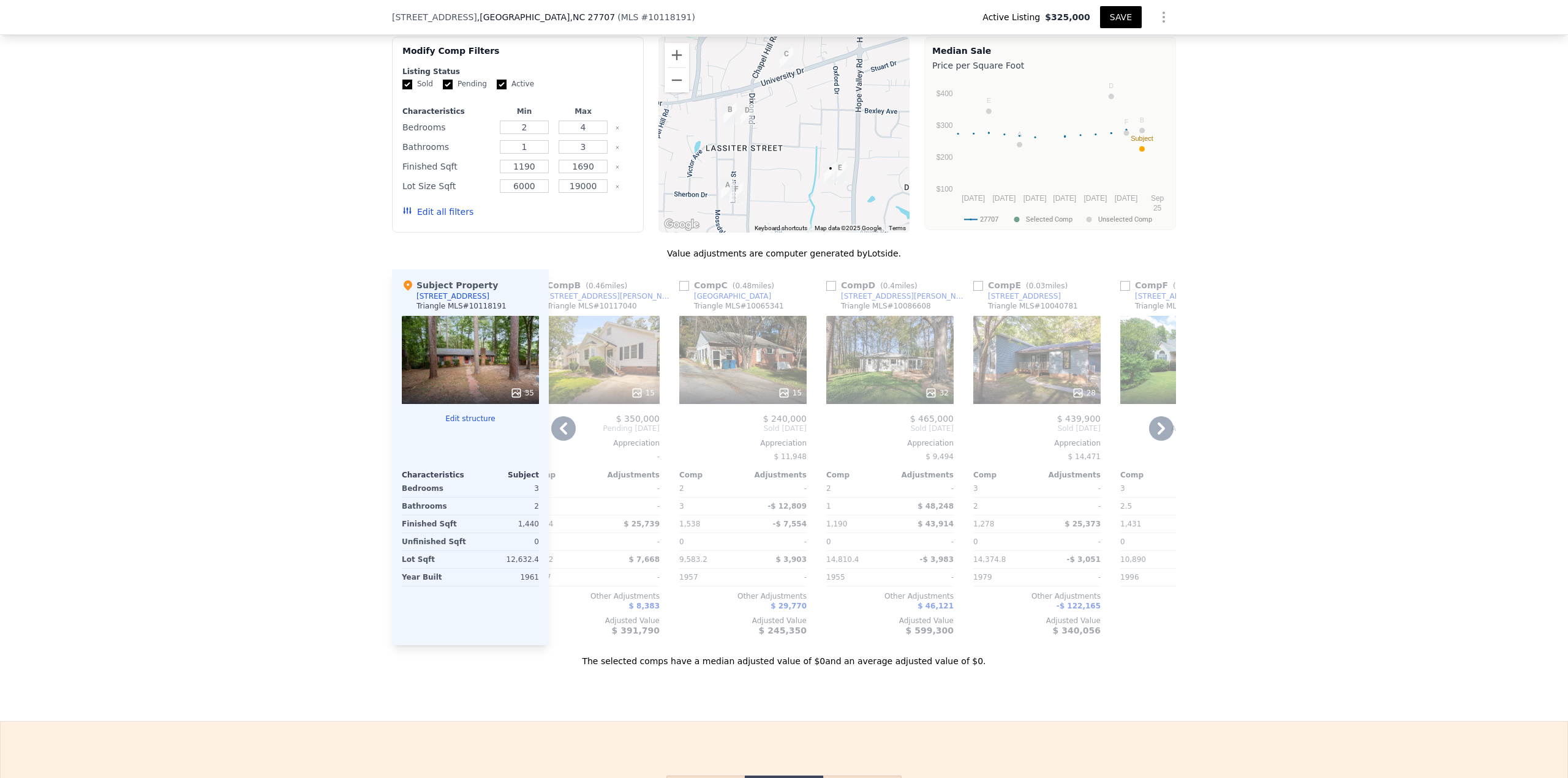
scroll to position [0, 204]
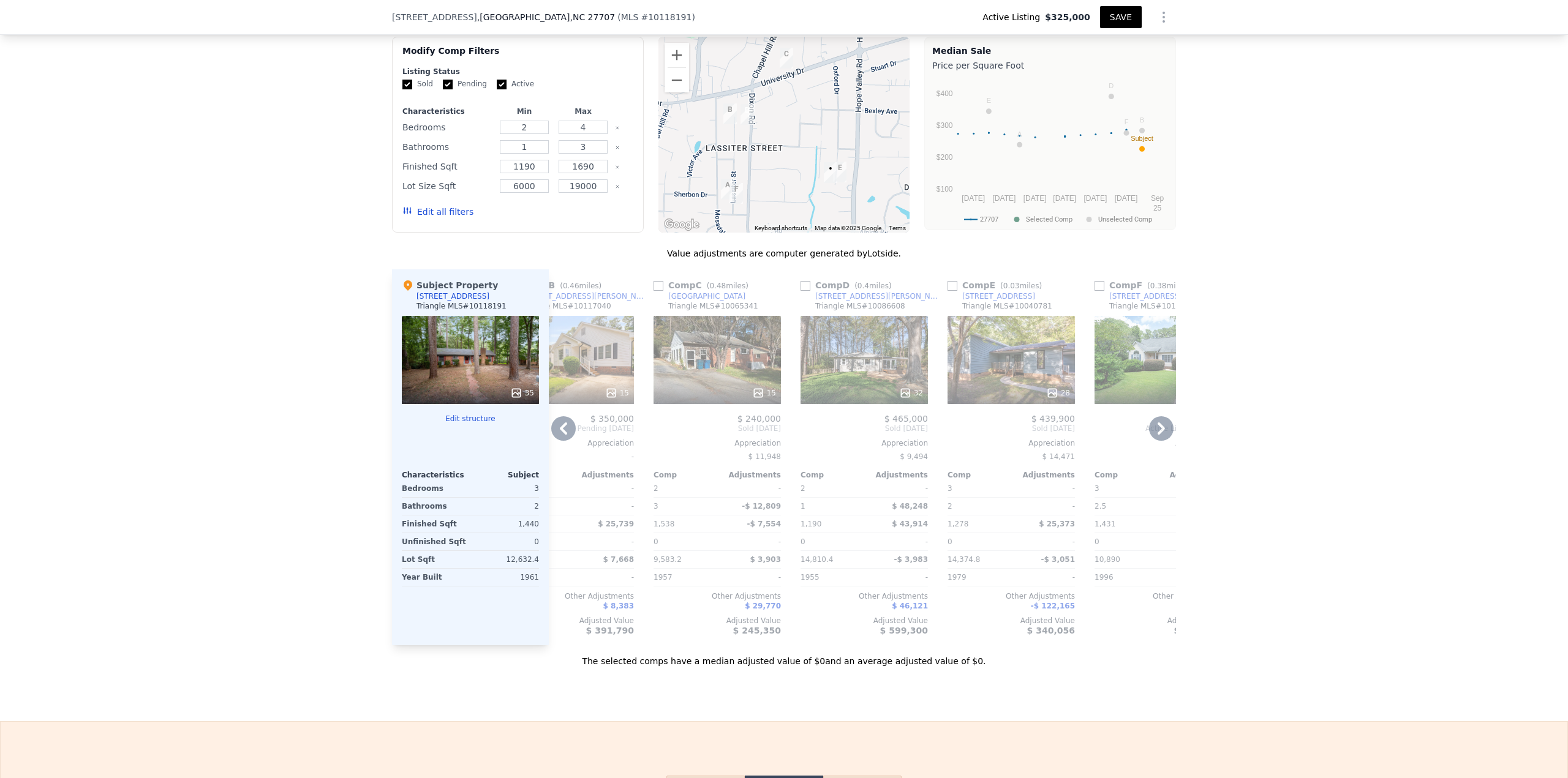
click at [783, 291] on input "checkbox" at bounding box center [806, 286] width 10 height 10
checkbox input "true"
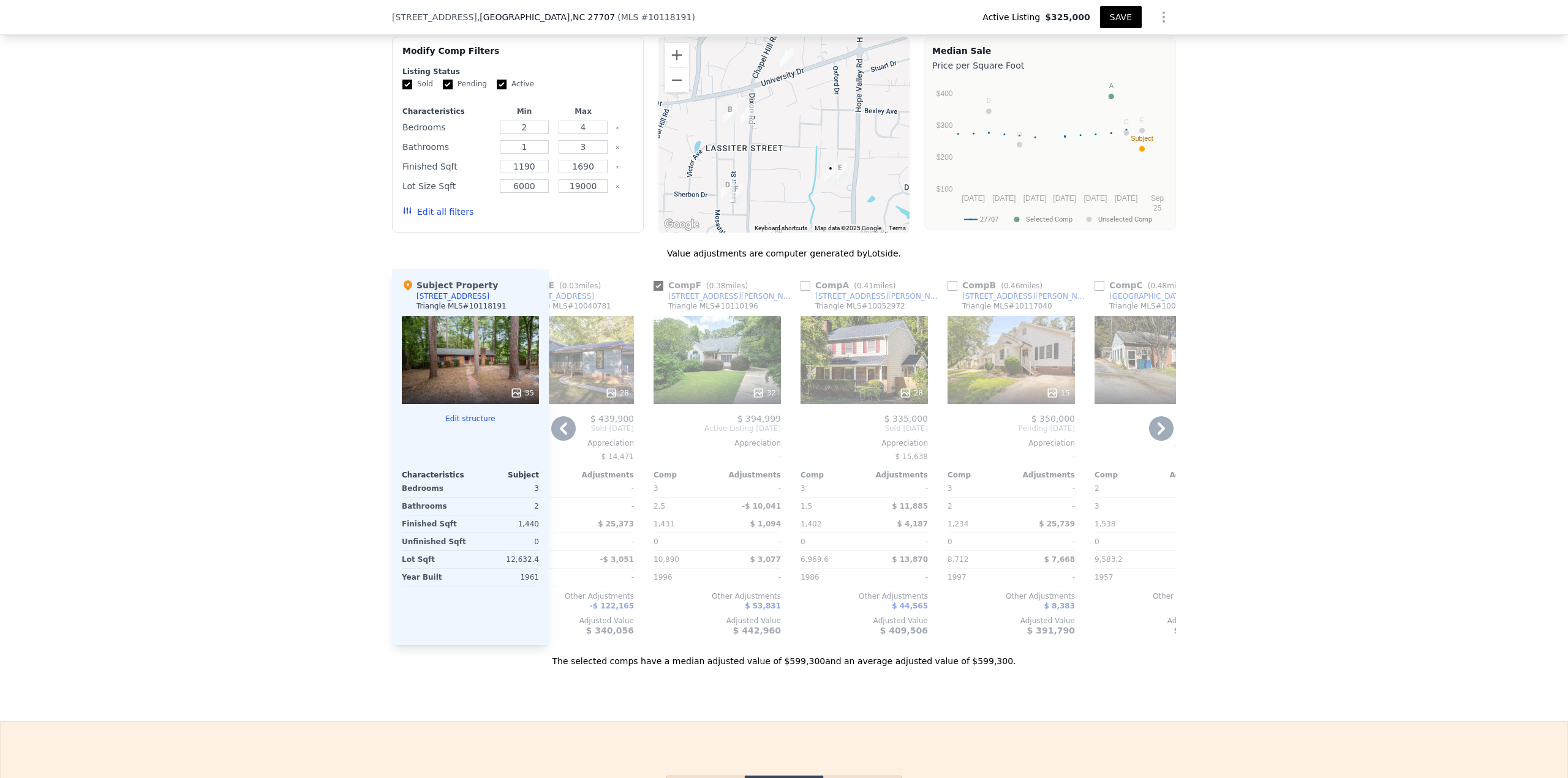
type input "3"
type input "1653"
type input "6969.6"
type input "22215.6"
checkbox input "true"
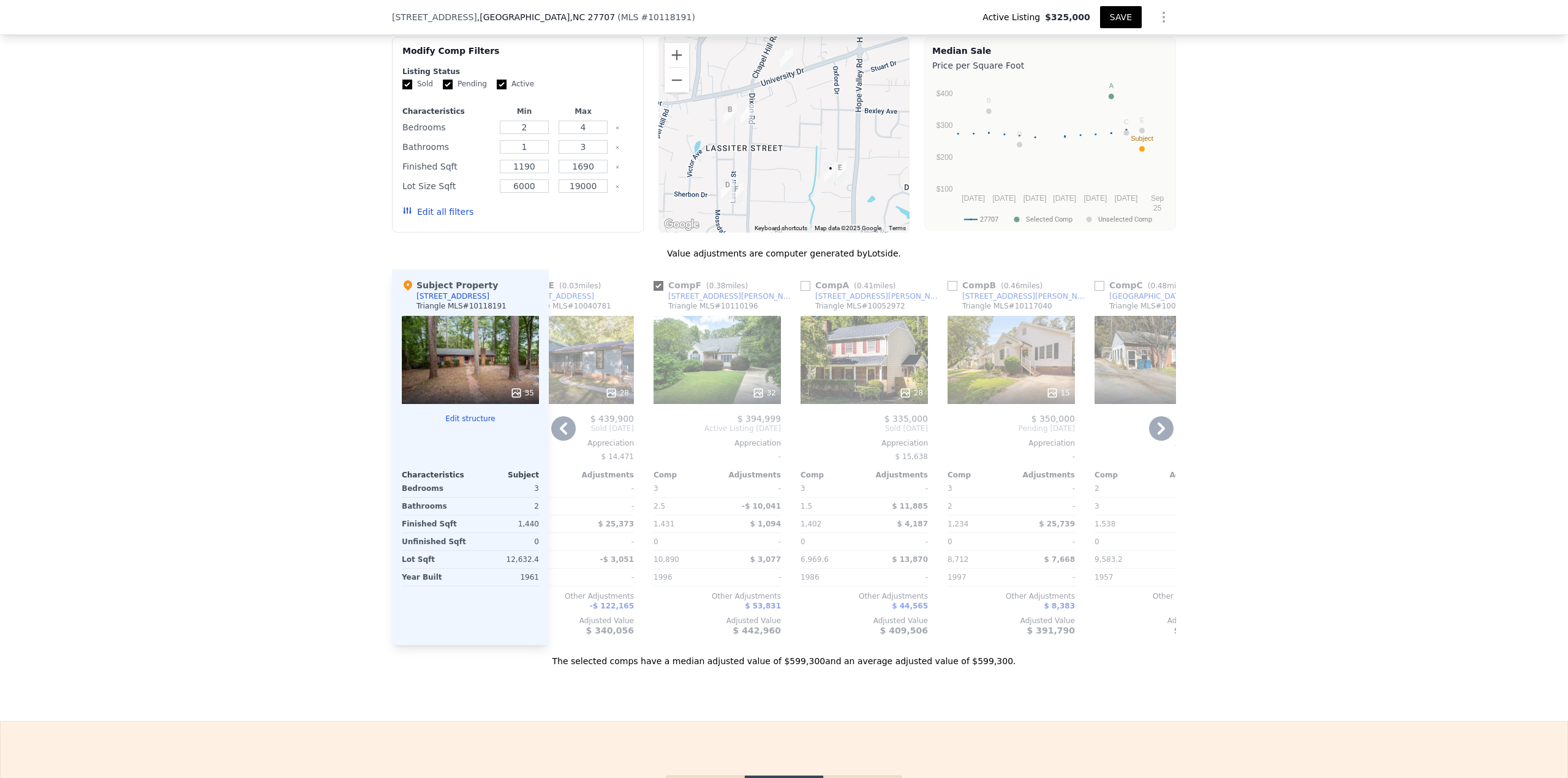
checkbox input "true"
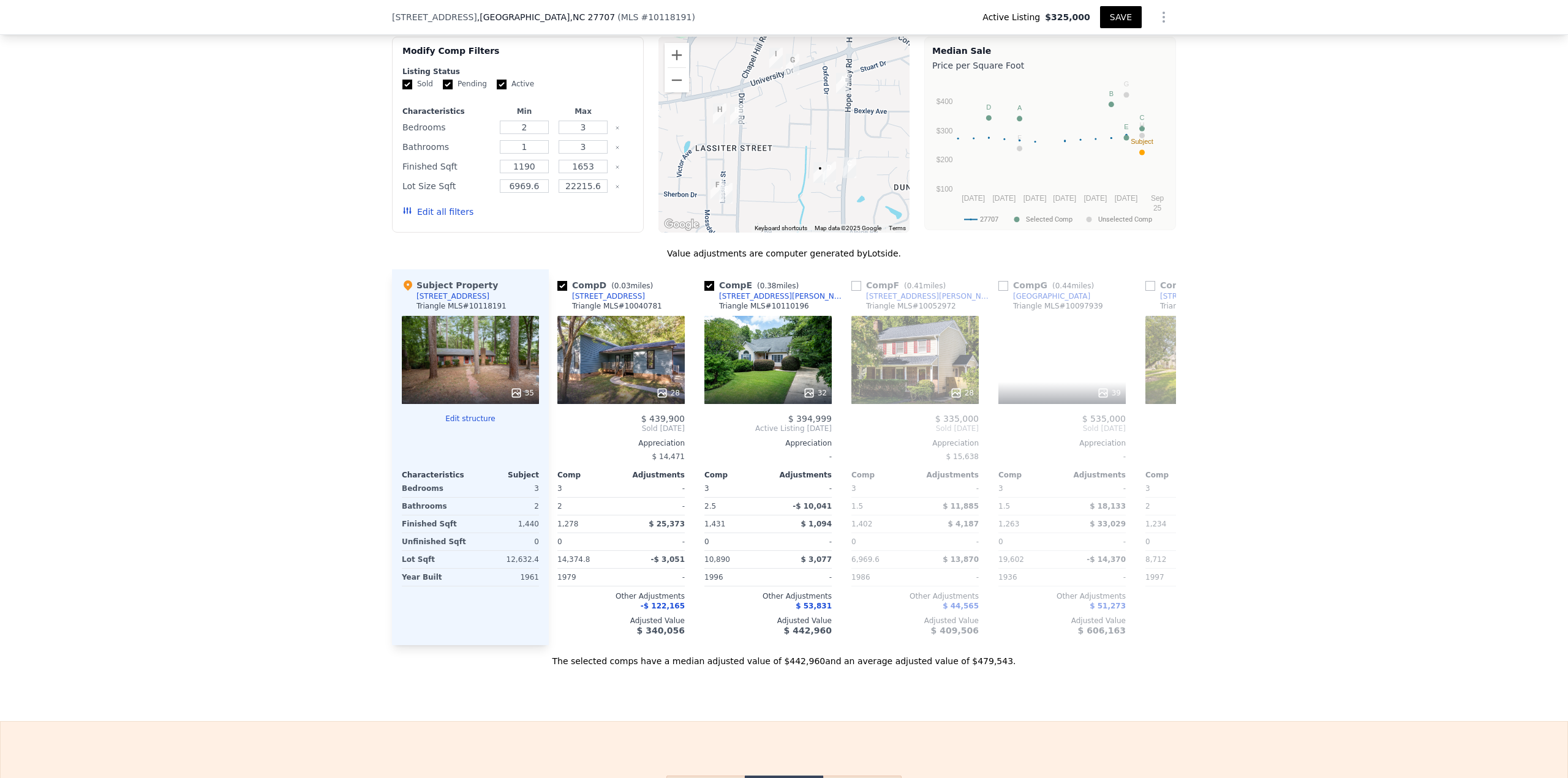
scroll to position [0, 0]
